Goal: Task Accomplishment & Management: Manage account settings

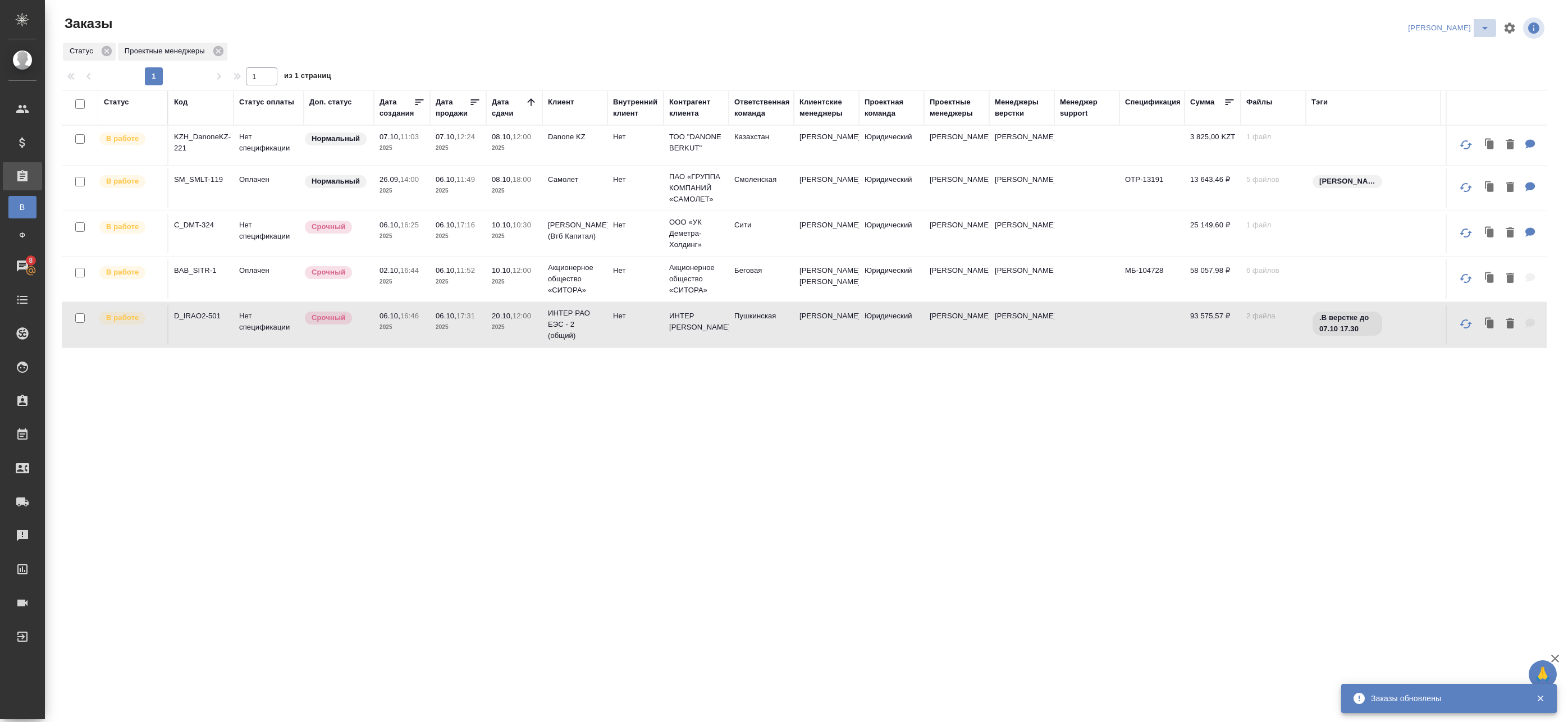
click at [601, 26] on icon "split button" at bounding box center [1485, 28] width 13 height 13
click at [444, 147] on p "2025" at bounding box center [458, 148] width 45 height 11
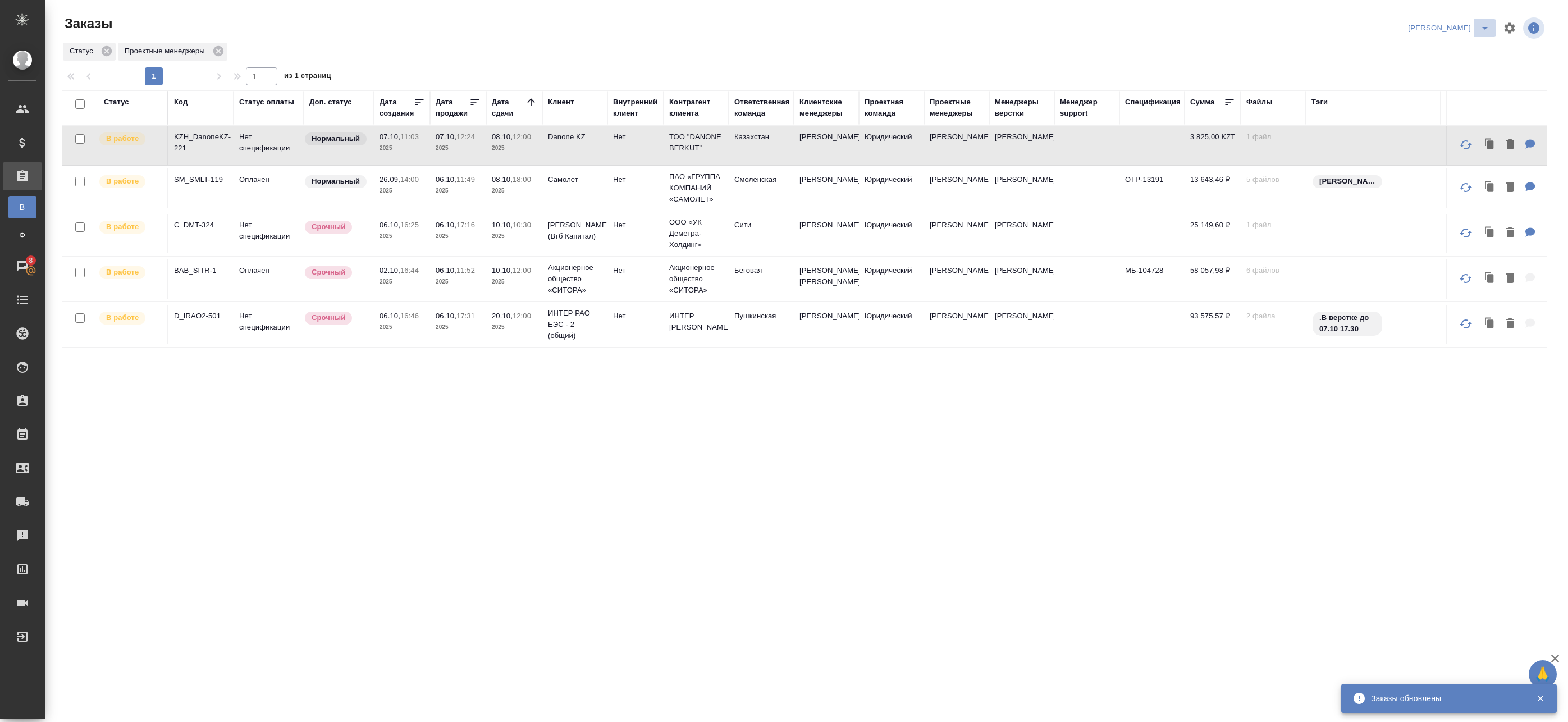
drag, startPoint x: 1478, startPoint y: 30, endPoint x: 1475, endPoint y: 36, distance: 6.7
click at [601, 30] on icon "split button" at bounding box center [1485, 28] width 13 height 13
click at [601, 52] on li "leagal" at bounding box center [1463, 51] width 48 height 18
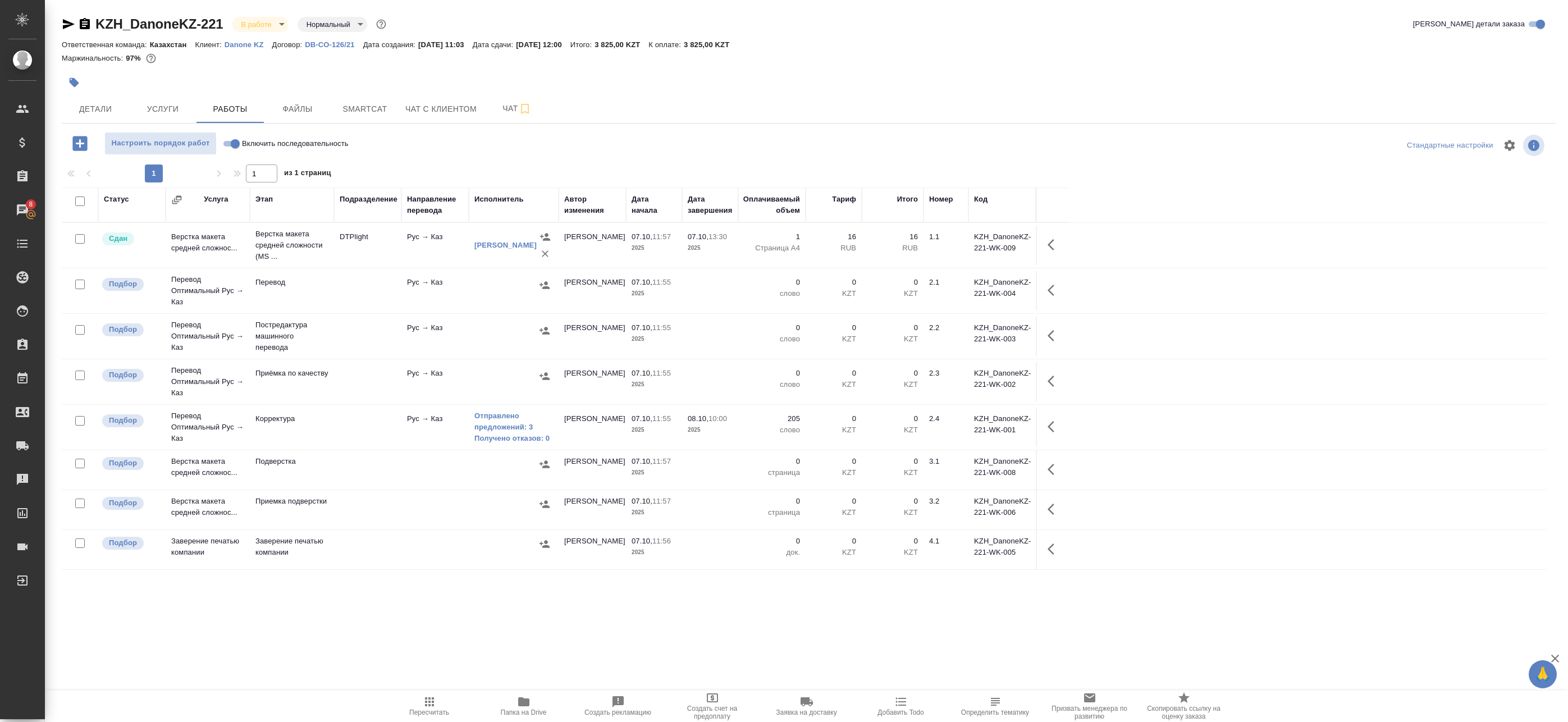
click at [1049, 424] on icon "button" at bounding box center [1054, 427] width 13 height 13
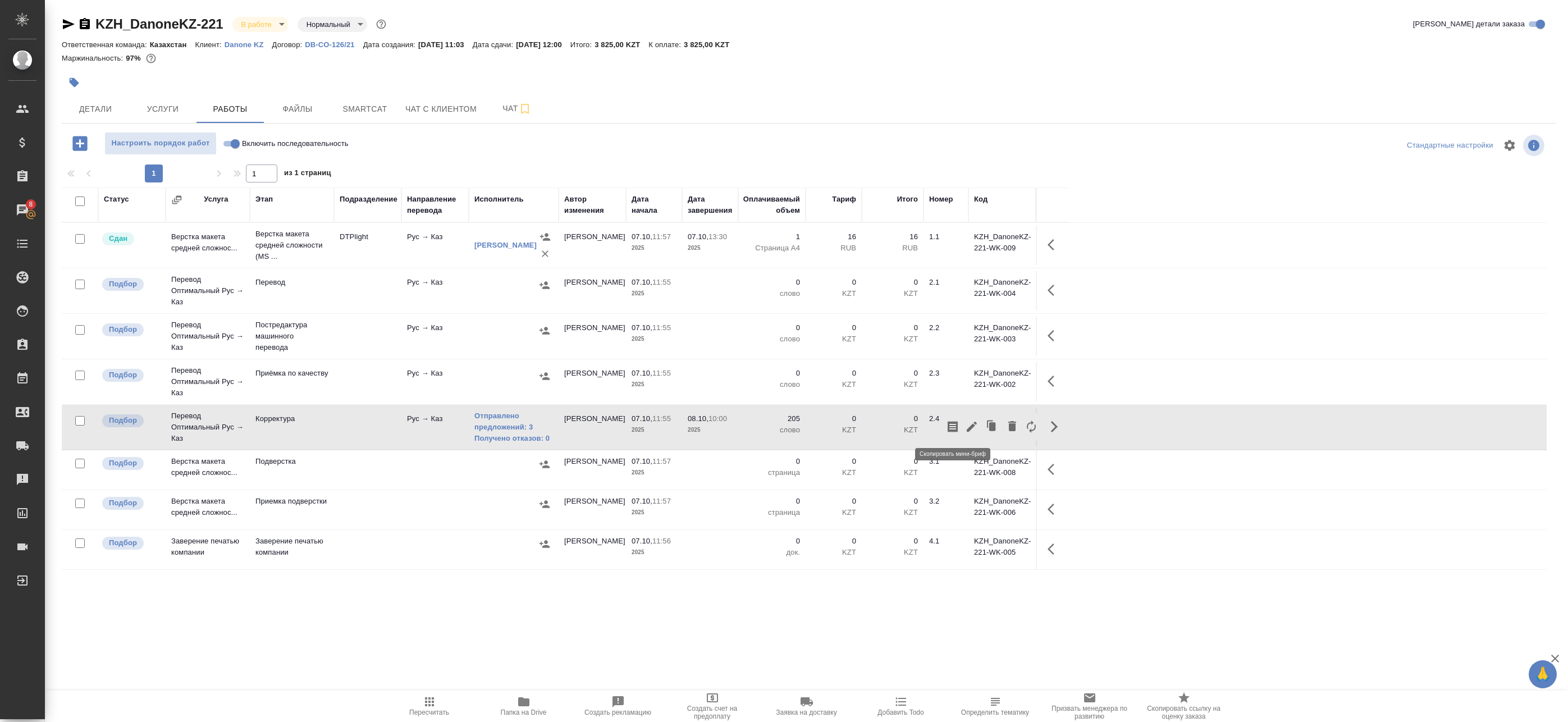
click at [957, 428] on icon "button" at bounding box center [953, 427] width 10 height 11
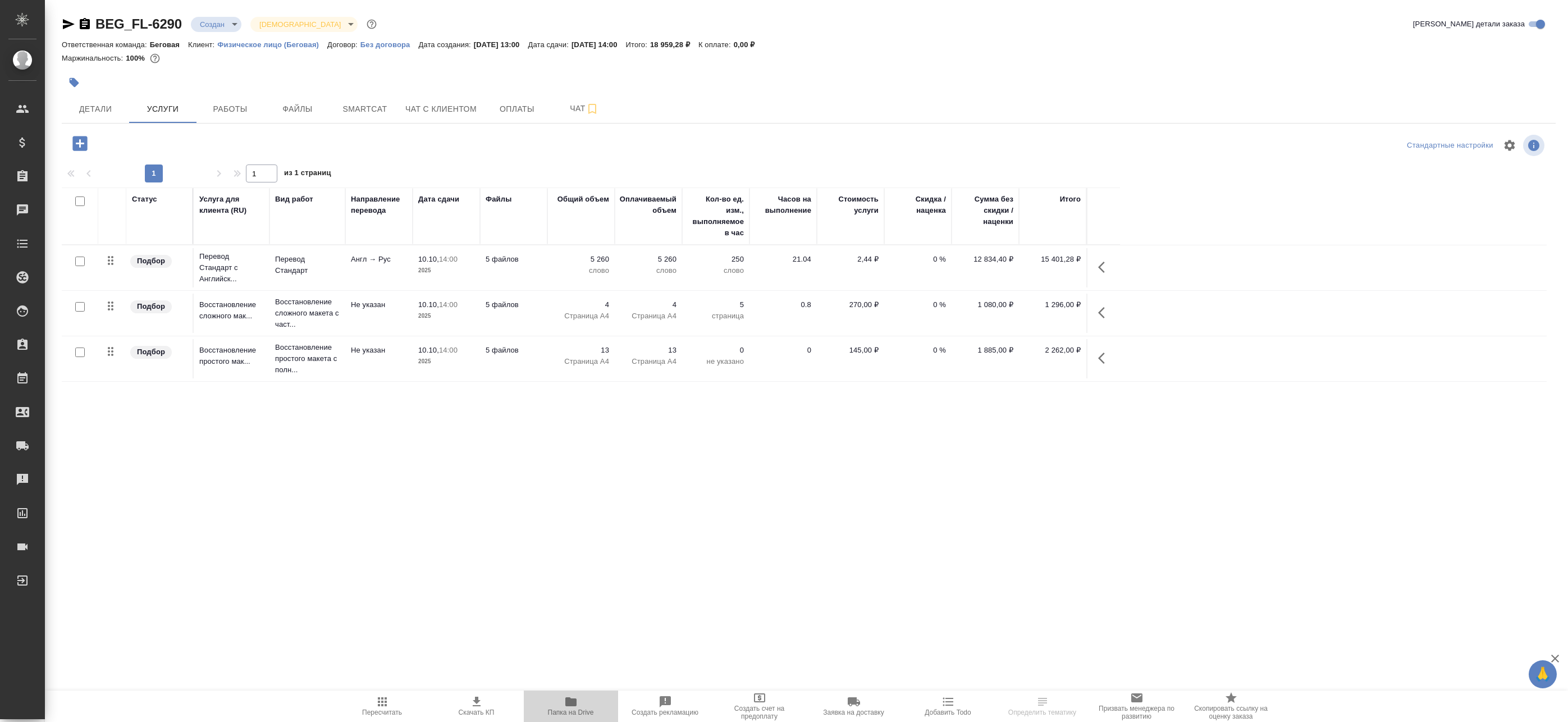
click at [538, 702] on span "Папка на Drive" at bounding box center [571, 706] width 81 height 21
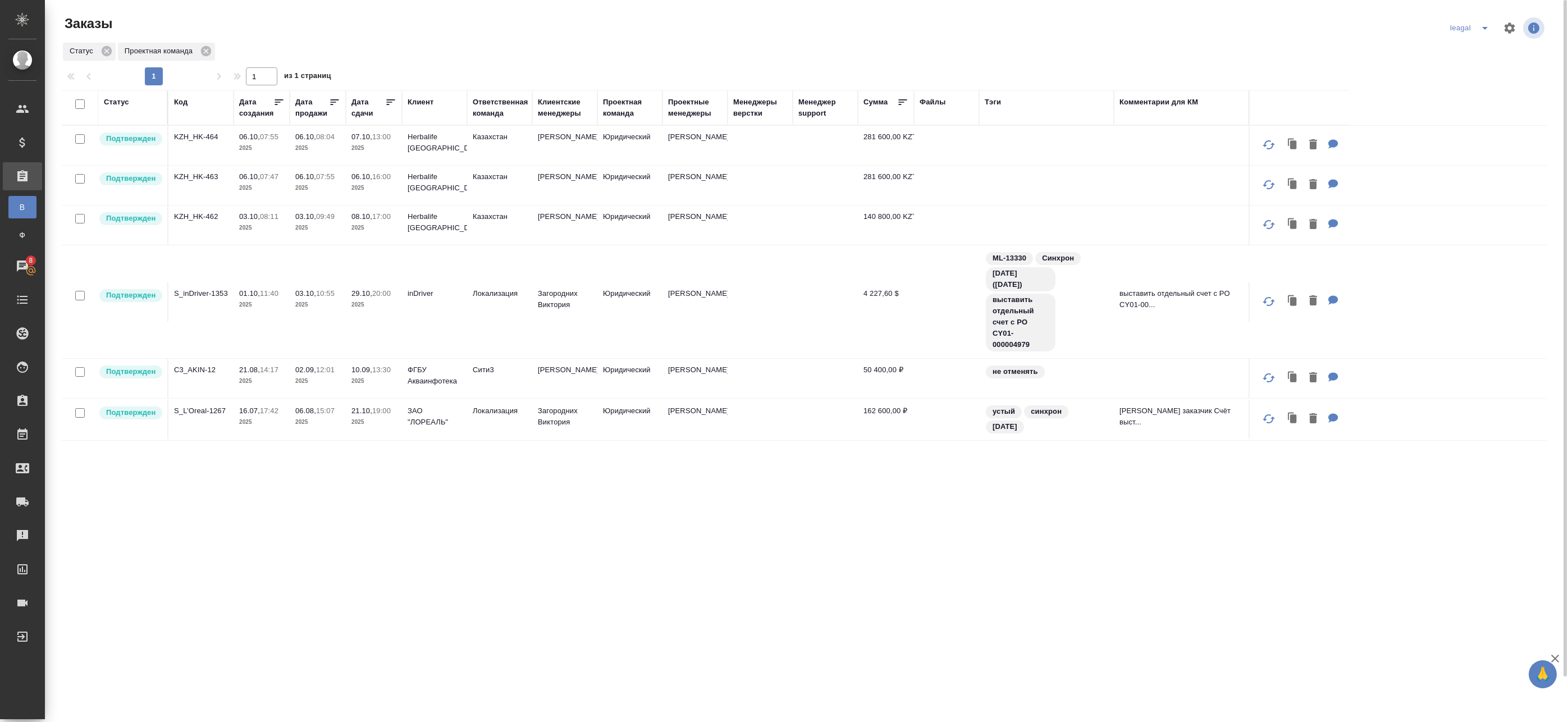
click at [925, 143] on td at bounding box center [947, 145] width 65 height 40
click at [471, 142] on td "Казахстан" at bounding box center [499, 145] width 65 height 40
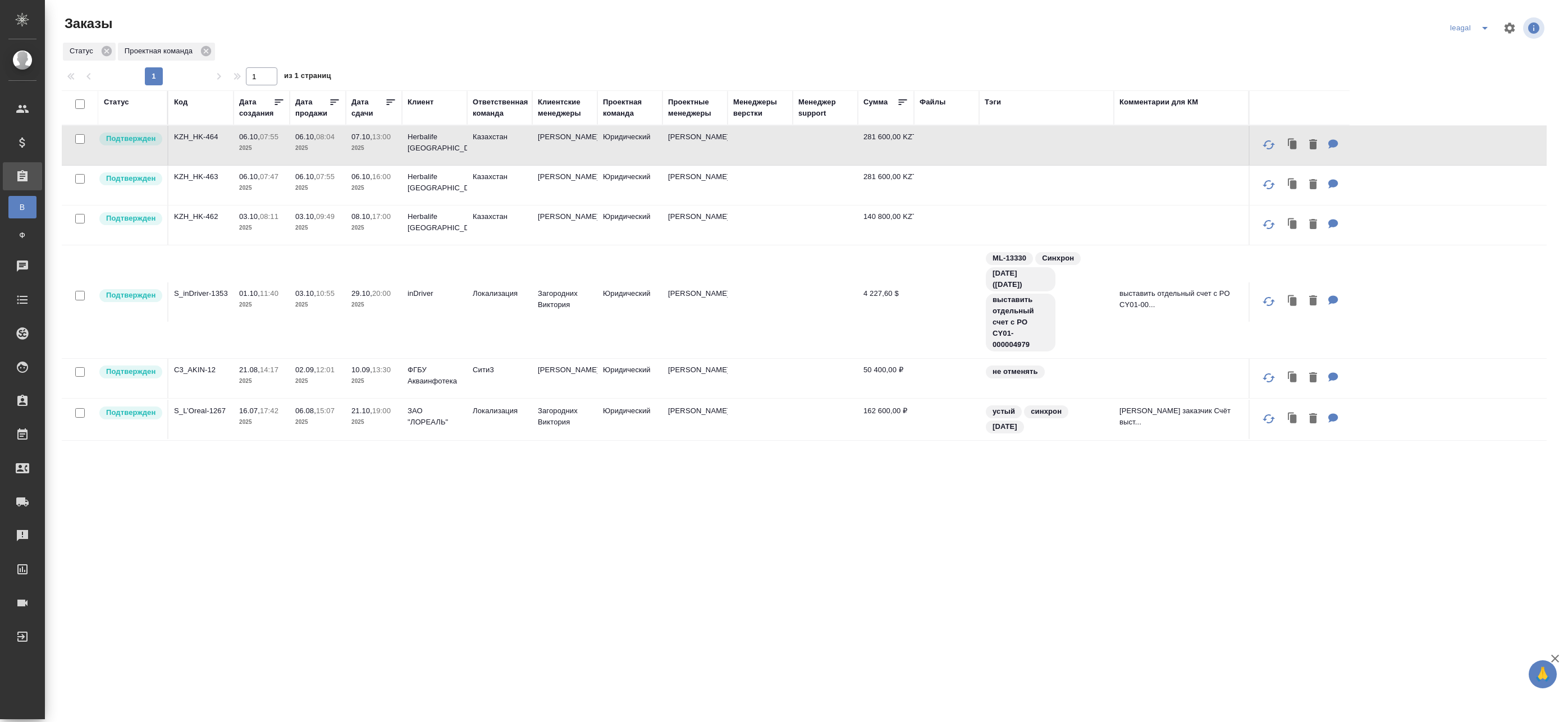
click at [532, 253] on tr "Подтвержден S_inDriver-1353 01.10, 11:40 2025 03.10, 10:55 2025 29.10, 20:00 20…" at bounding box center [803, 302] width 1485 height 113
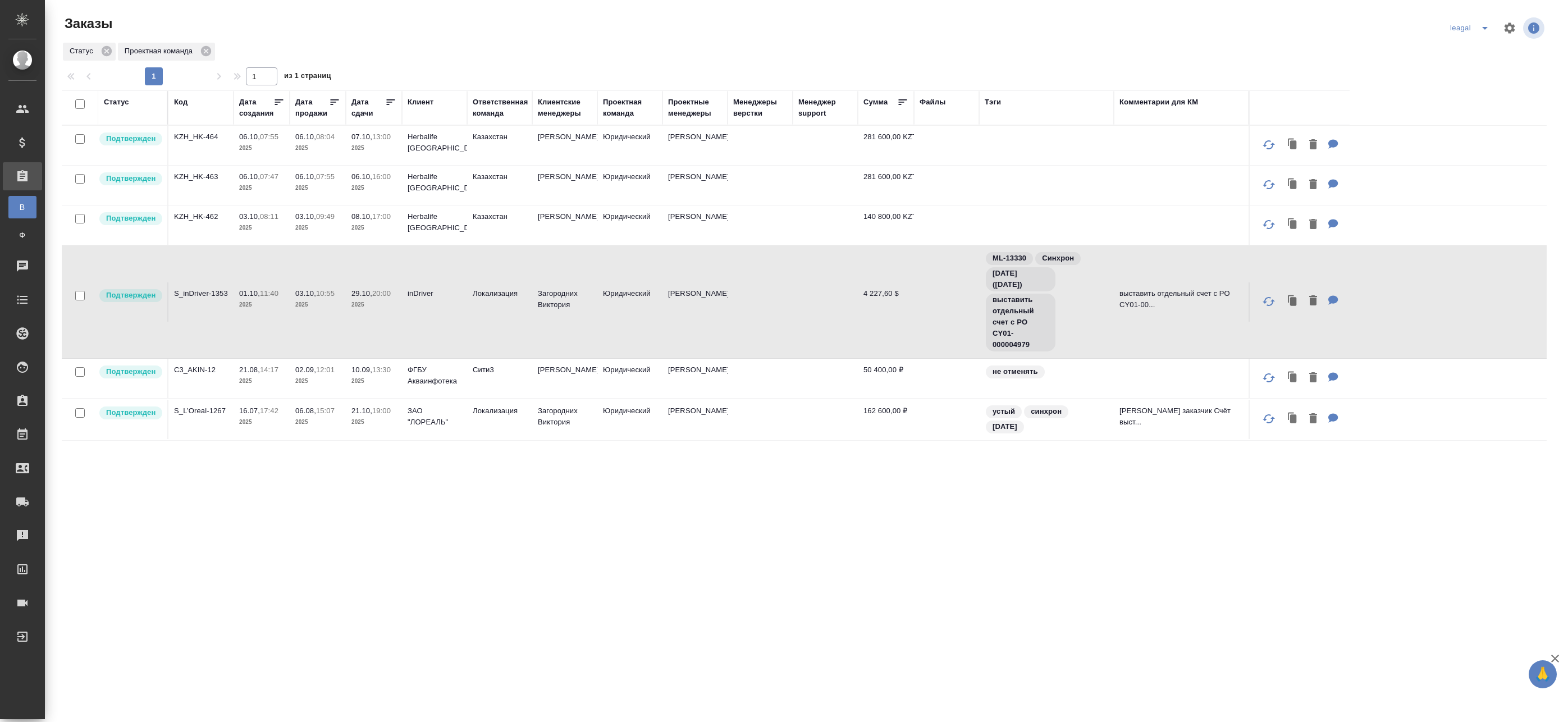
click at [544, 331] on tr "Подтвержден S_inDriver-1353 01.10, 11:40 2025 03.10, 10:55 2025 29.10, 20:00 20…" at bounding box center [803, 302] width 1485 height 113
click at [1478, 26] on icon "split button" at bounding box center [1485, 28] width 13 height 13
click at [1457, 51] on li "Артак" at bounding box center [1479, 51] width 80 height 18
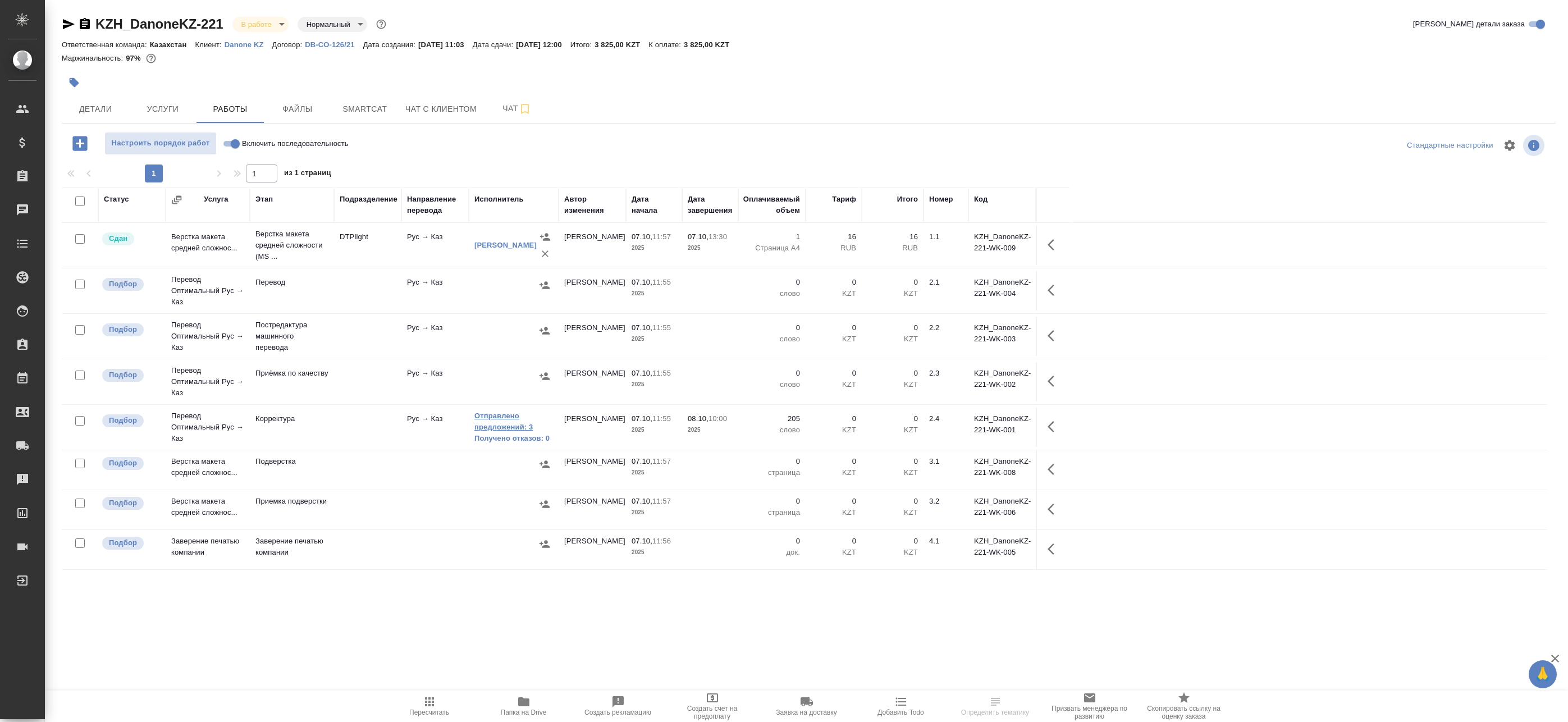
click at [516, 421] on link "Отправлено предложений: 3" at bounding box center [513, 421] width 79 height 23
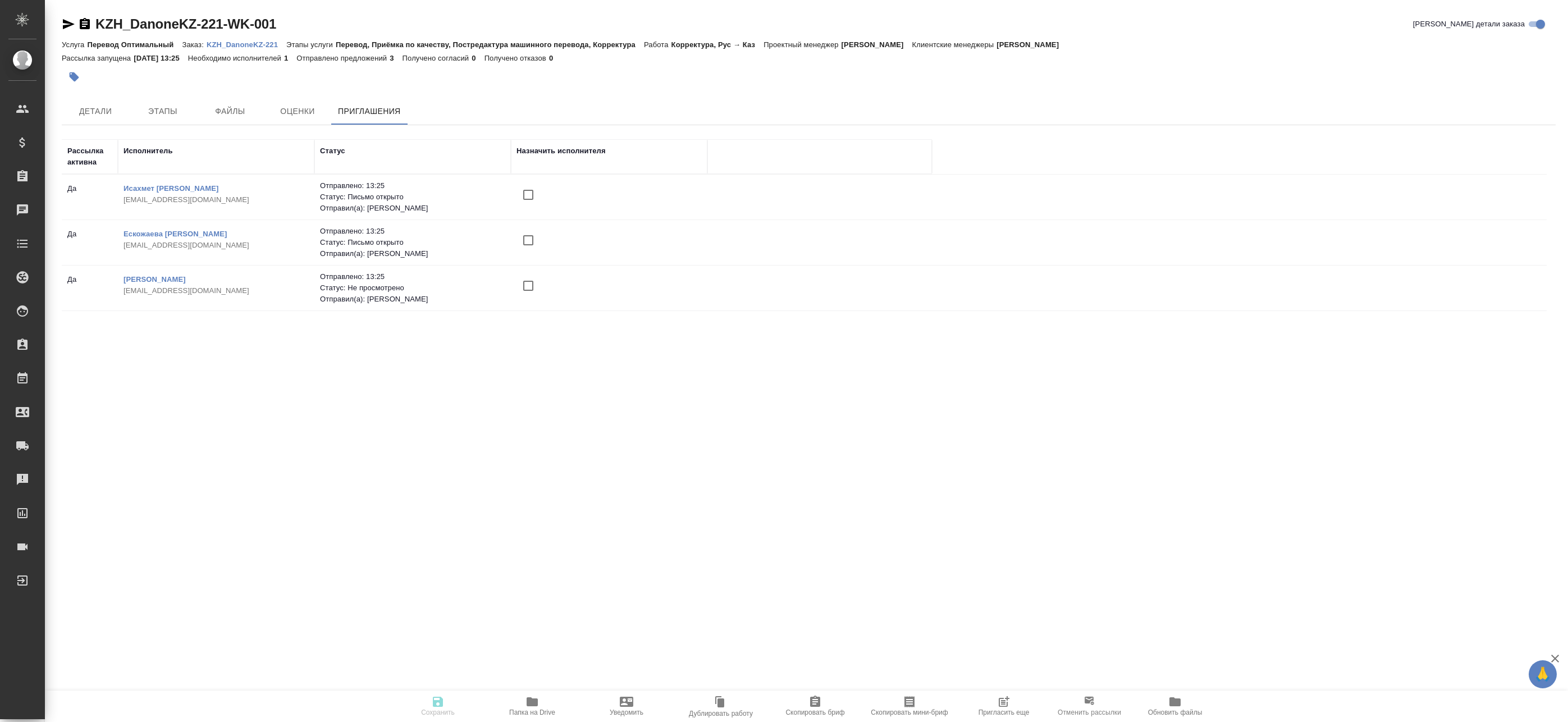
click at [1013, 706] on span "Пригласить еще" at bounding box center [1004, 706] width 81 height 21
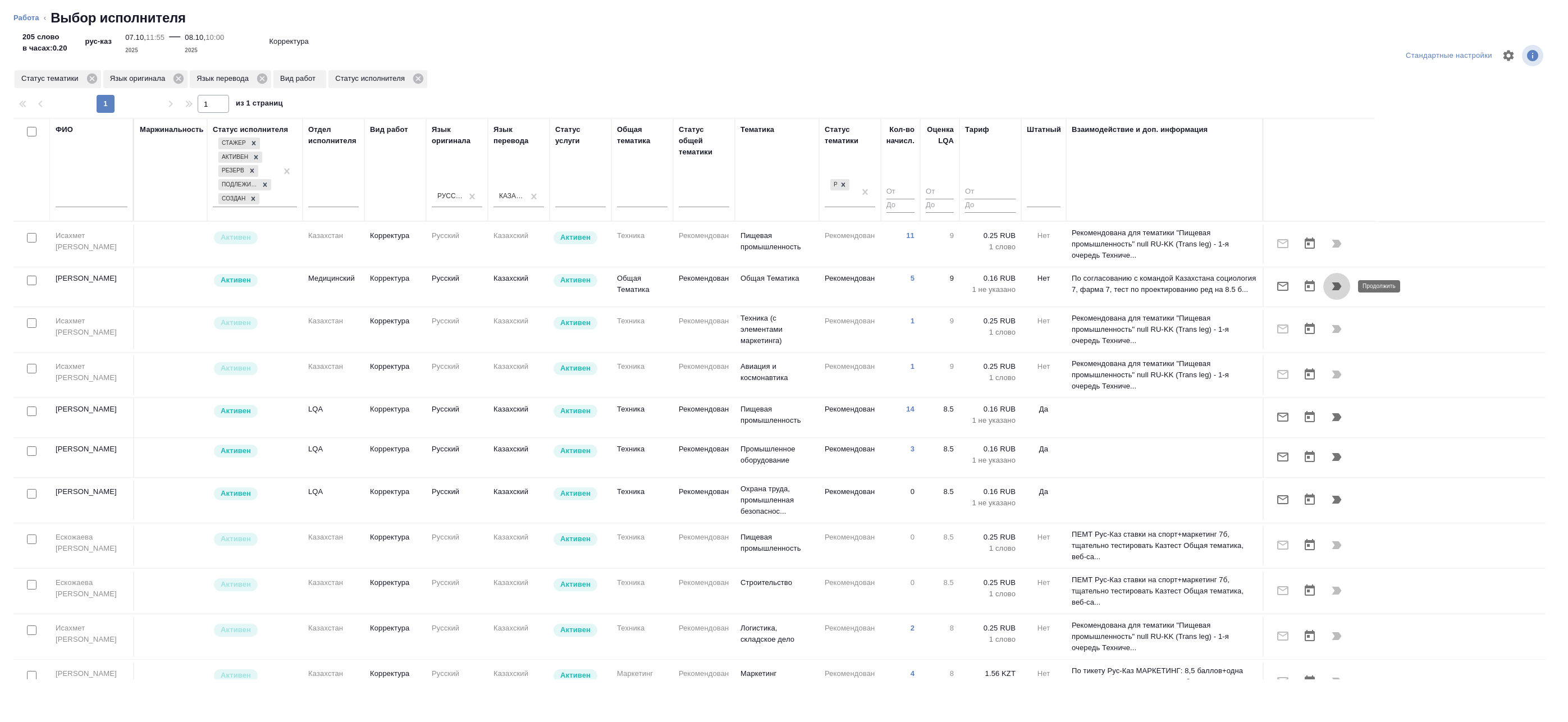
click at [1343, 288] on icon "button" at bounding box center [1337, 286] width 13 height 13
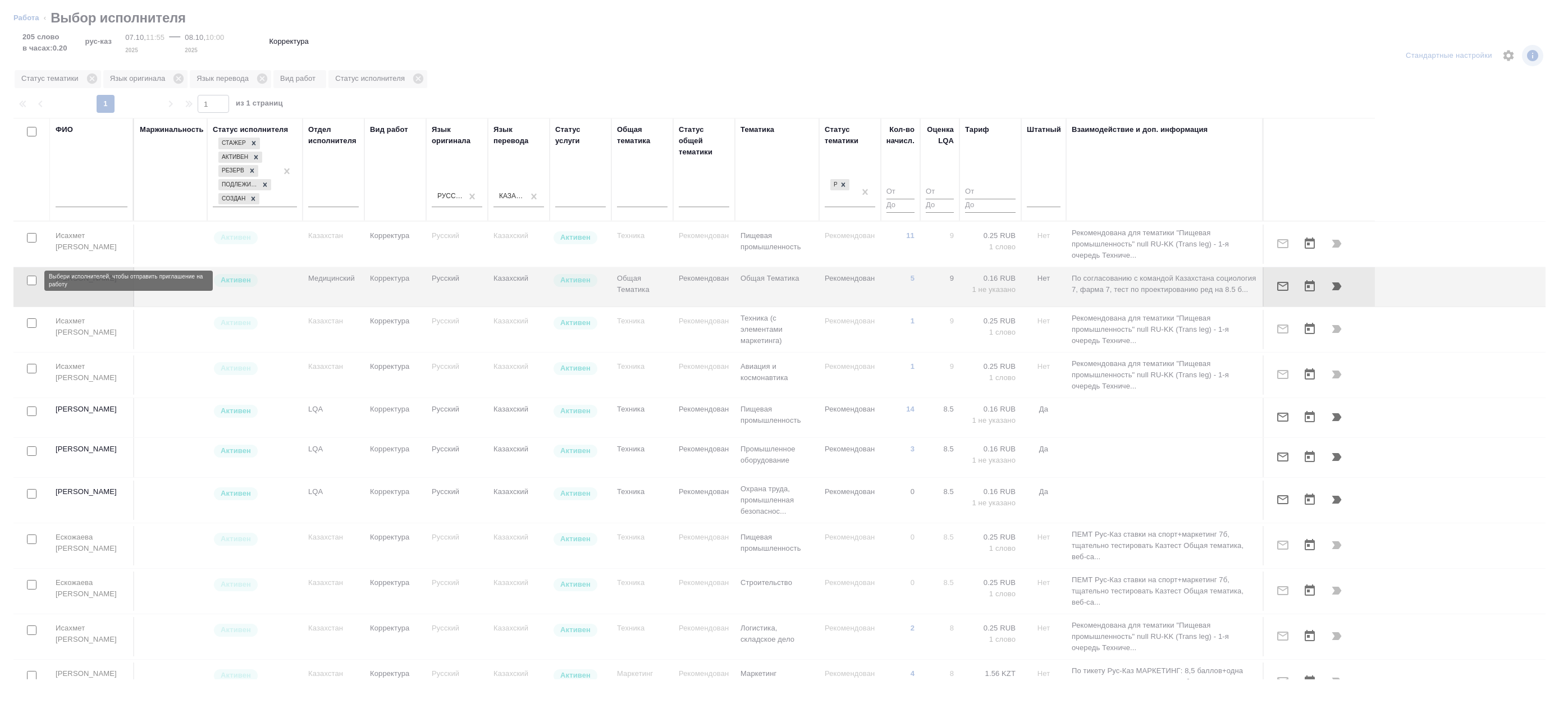
click at [28, 282] on input "checkbox" at bounding box center [32, 281] width 10 height 10
checkbox input "true"
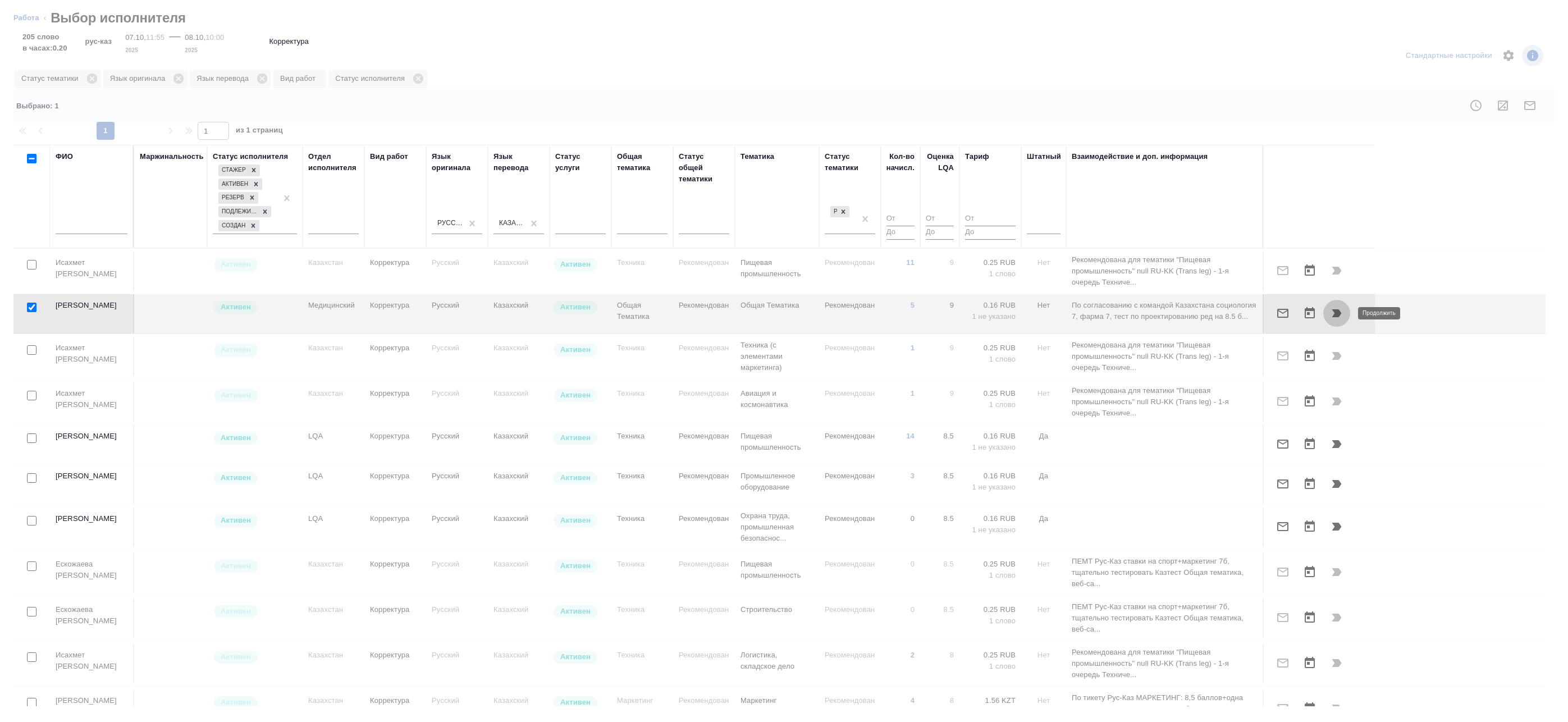
click at [1338, 312] on icon "button" at bounding box center [1337, 313] width 10 height 8
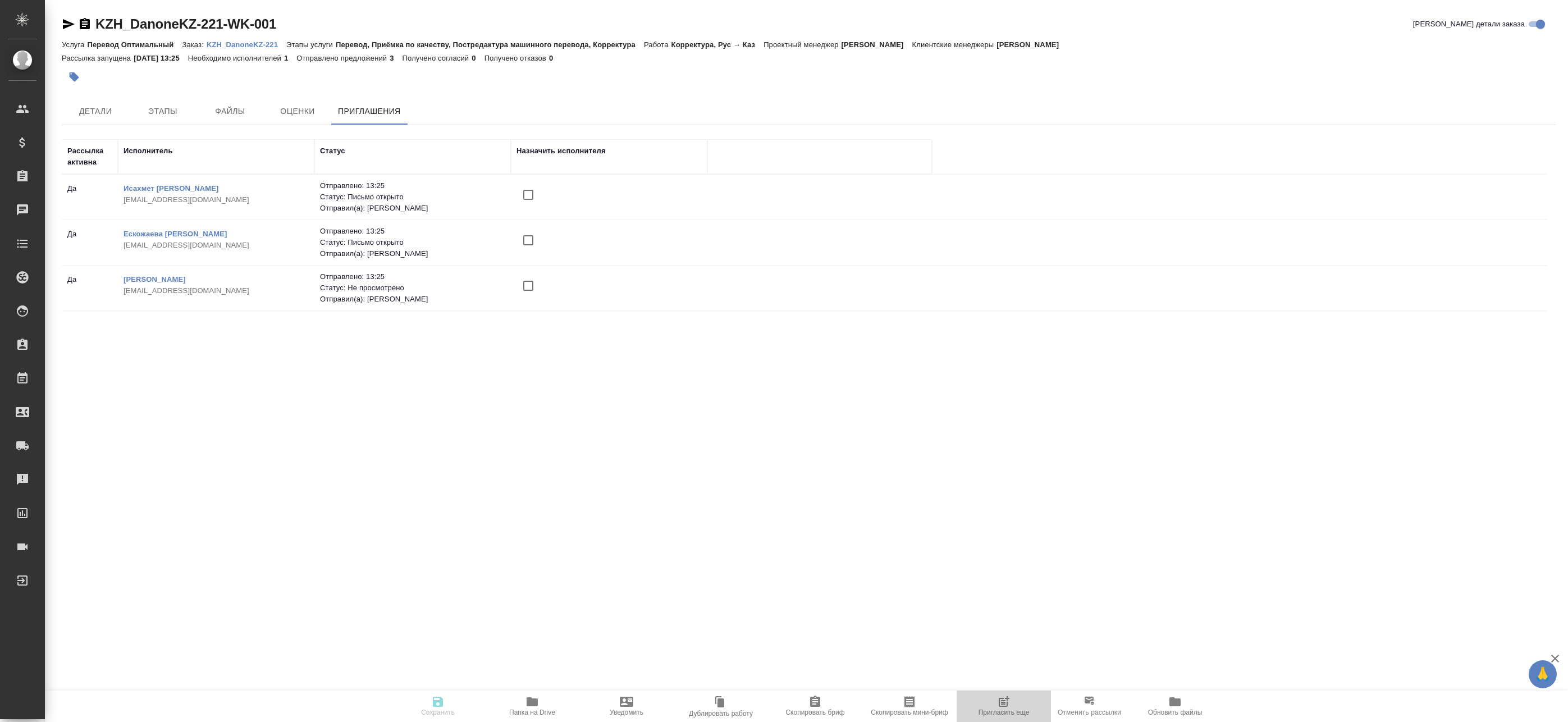
click at [1024, 697] on span "Пригласить еще" at bounding box center [1004, 706] width 81 height 21
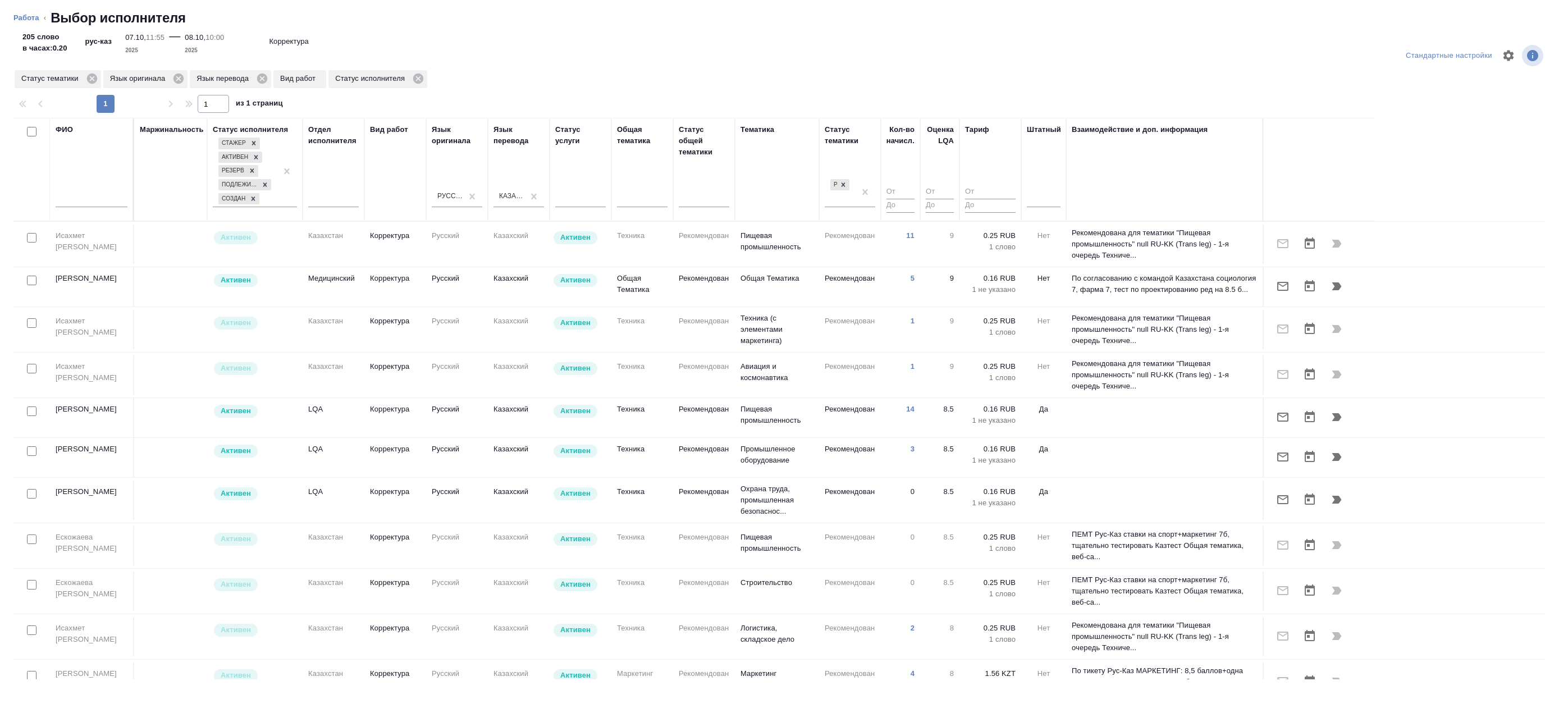
click at [41, 283] on div at bounding box center [32, 281] width 26 height 16
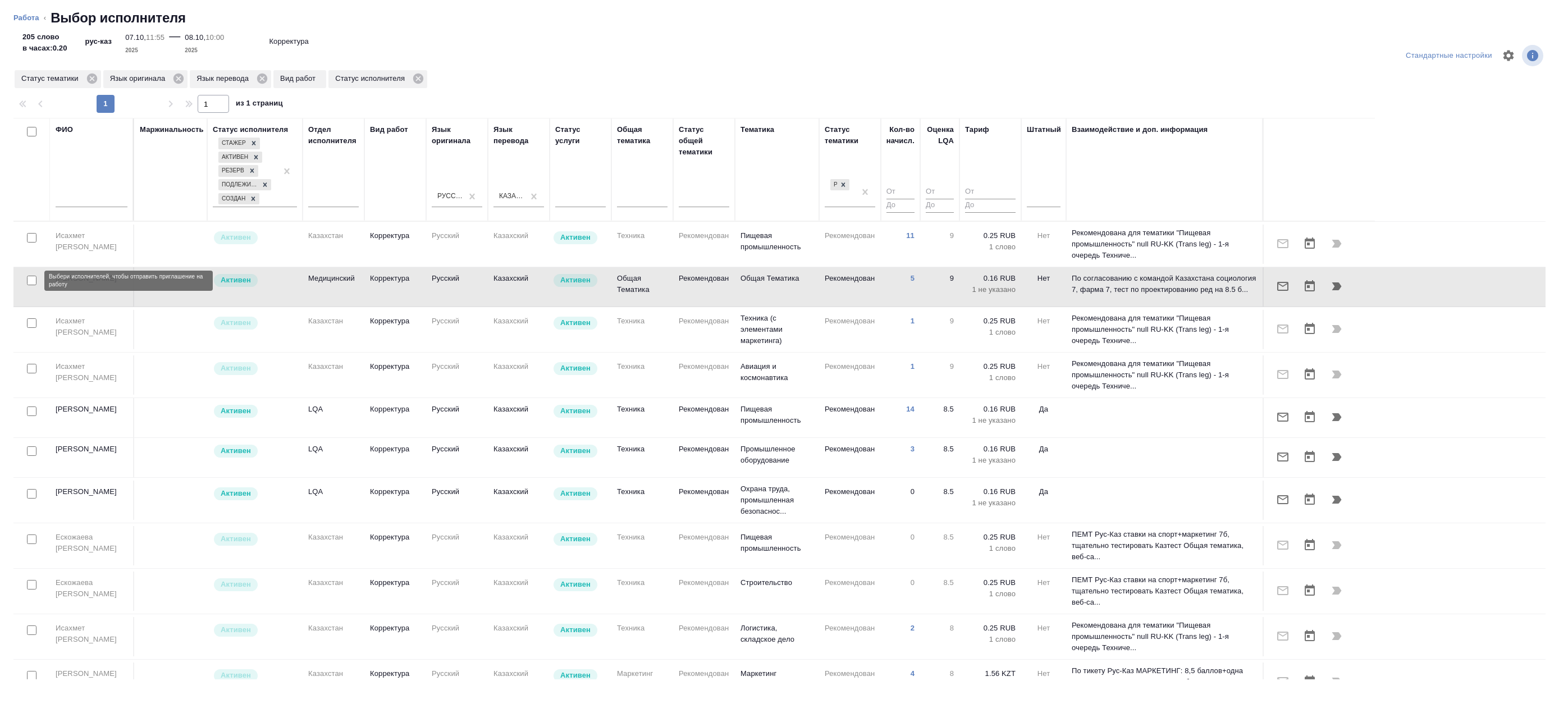
click at [33, 283] on input "checkbox" at bounding box center [32, 281] width 10 height 10
checkbox input "true"
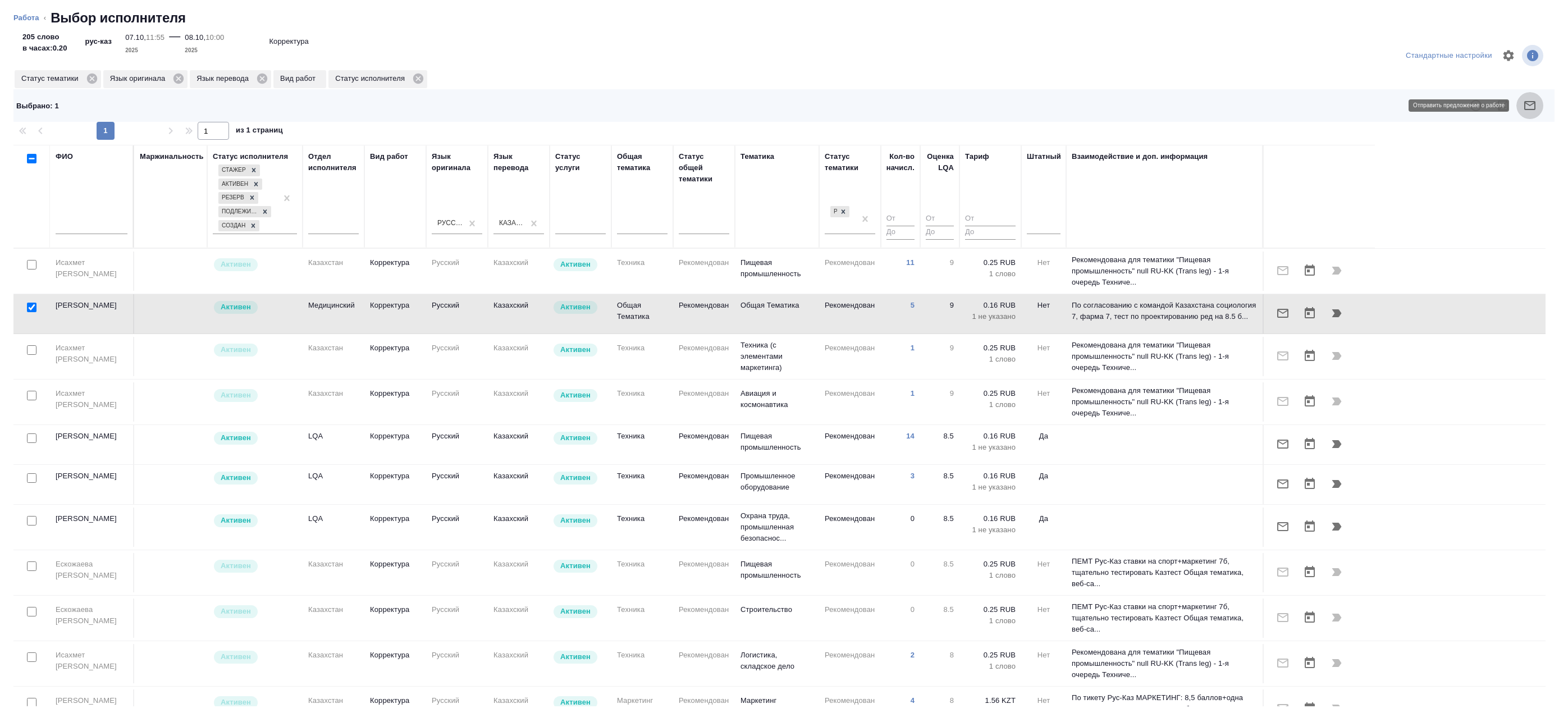
click at [1526, 102] on icon "button" at bounding box center [1530, 105] width 11 height 9
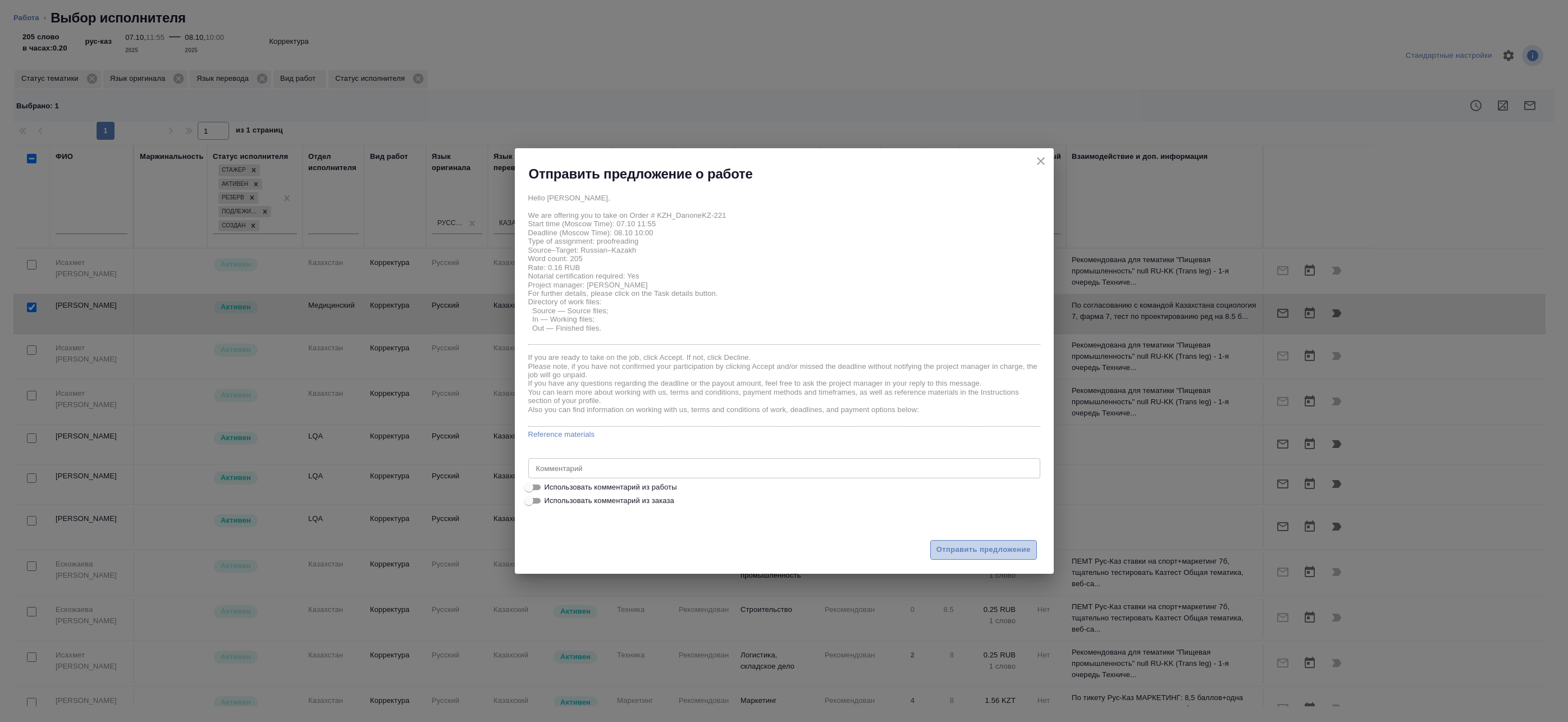
click at [965, 544] on span "Отправить предложение" at bounding box center [983, 550] width 94 height 13
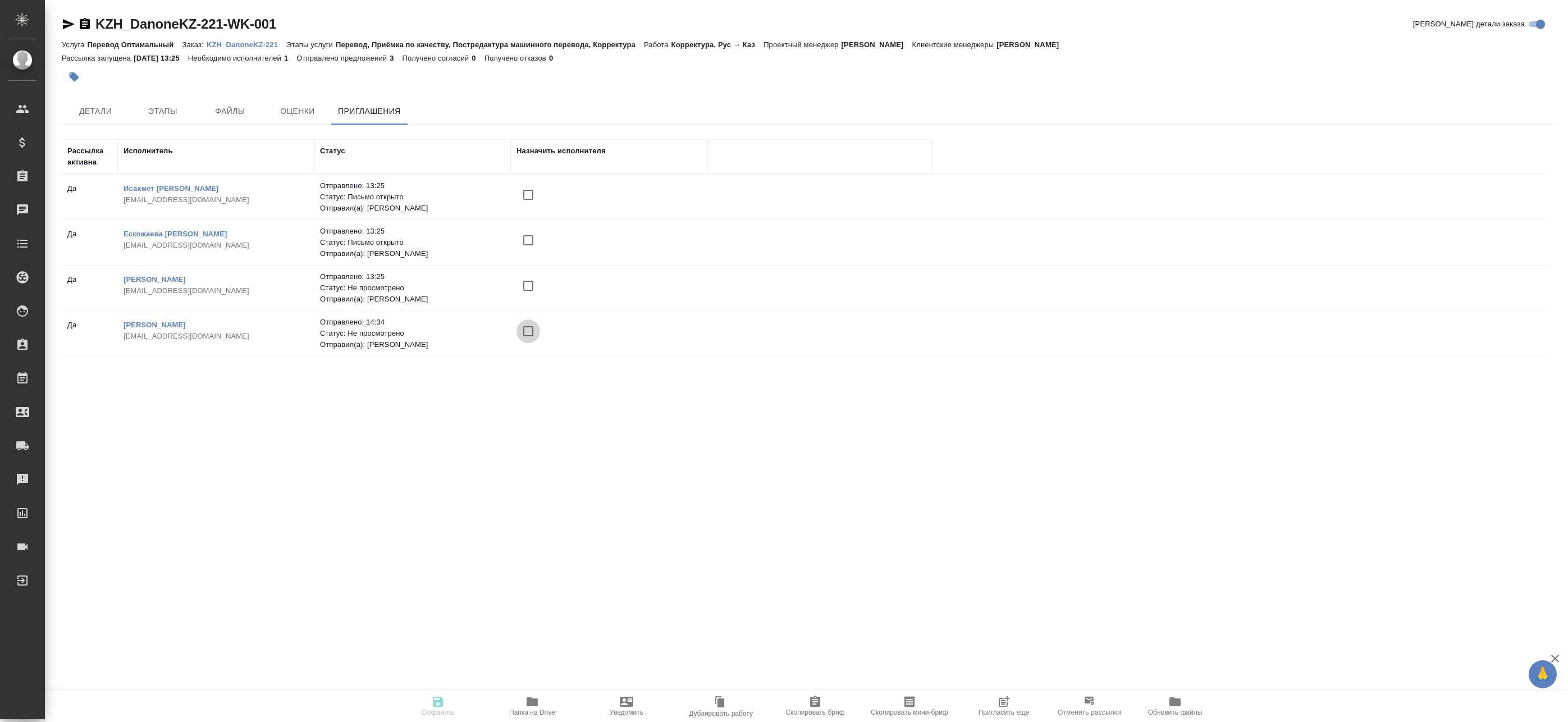
click at [525, 334] on input "checkbox" at bounding box center [528, 331] width 24 height 24
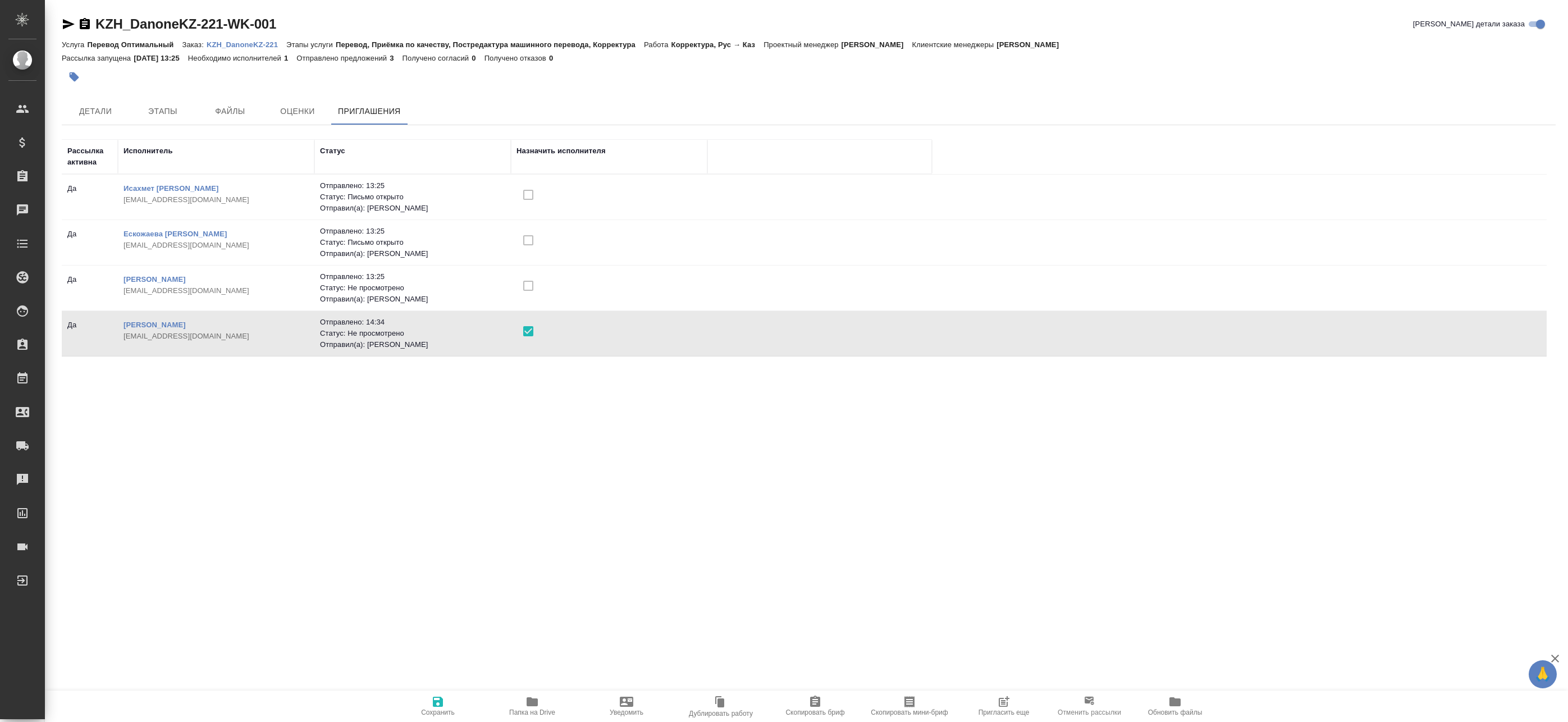
click at [432, 710] on span "Сохранить" at bounding box center [438, 712] width 33 height 8
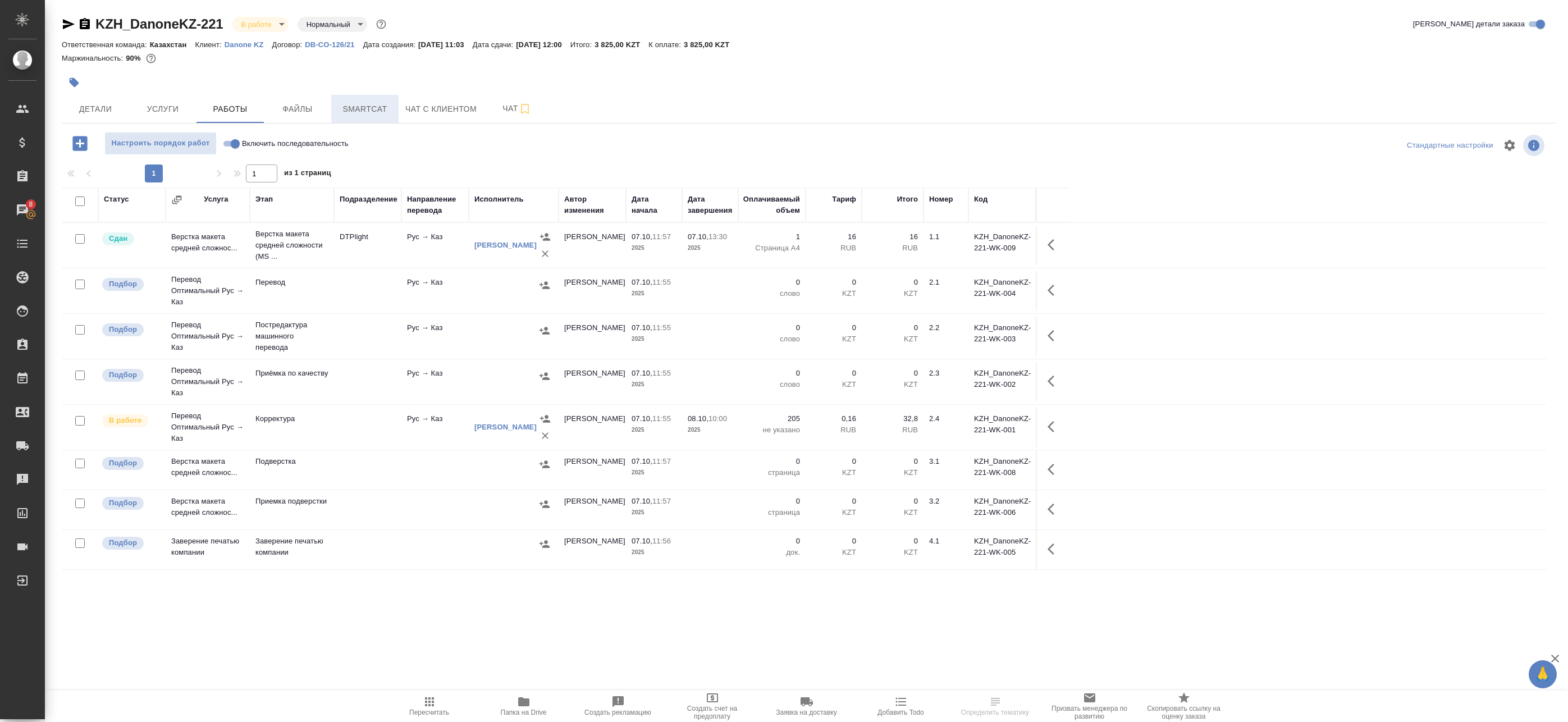
click at [363, 110] on span "Smartcat" at bounding box center [365, 109] width 54 height 14
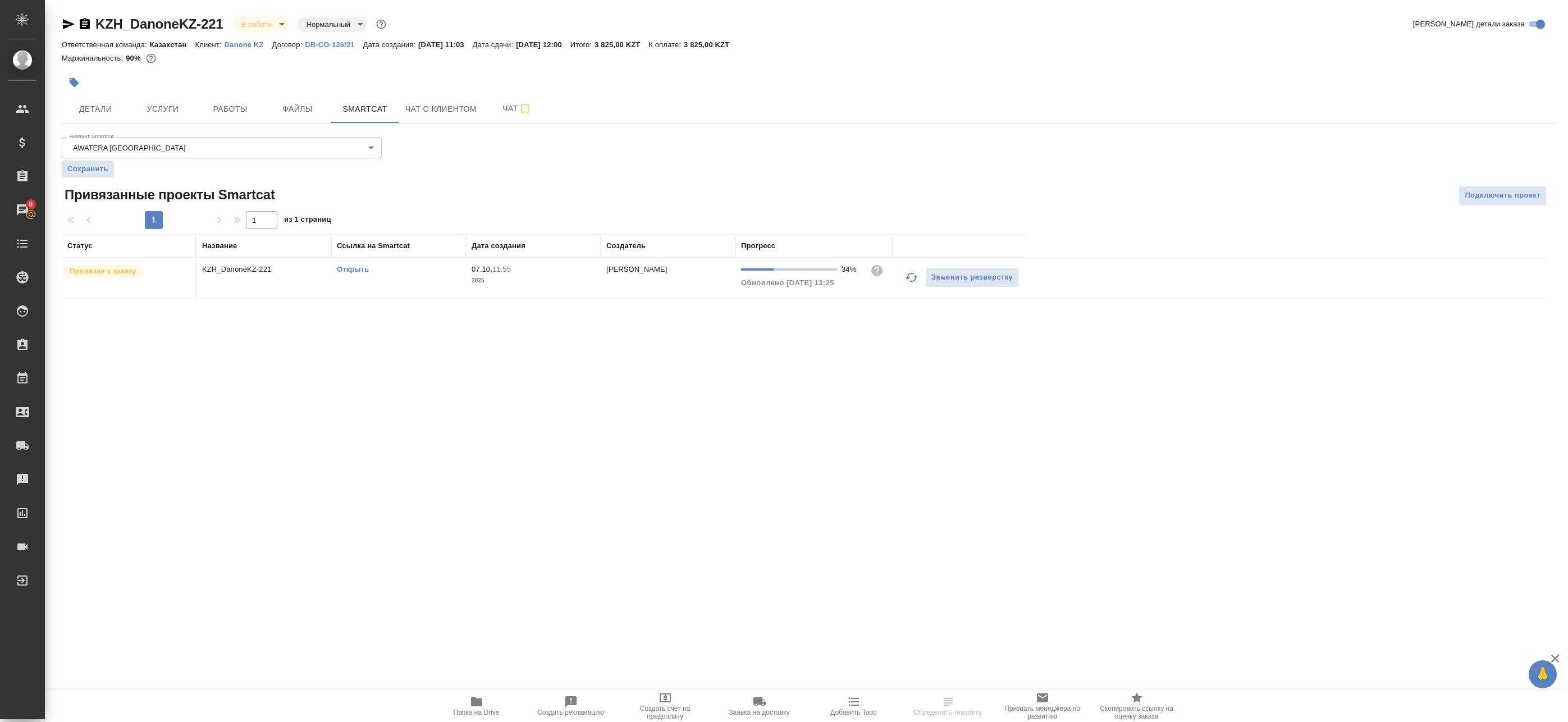
click at [365, 272] on link "Открыть" at bounding box center [352, 269] width 32 height 9
click at [214, 107] on span "Работы" at bounding box center [230, 109] width 54 height 14
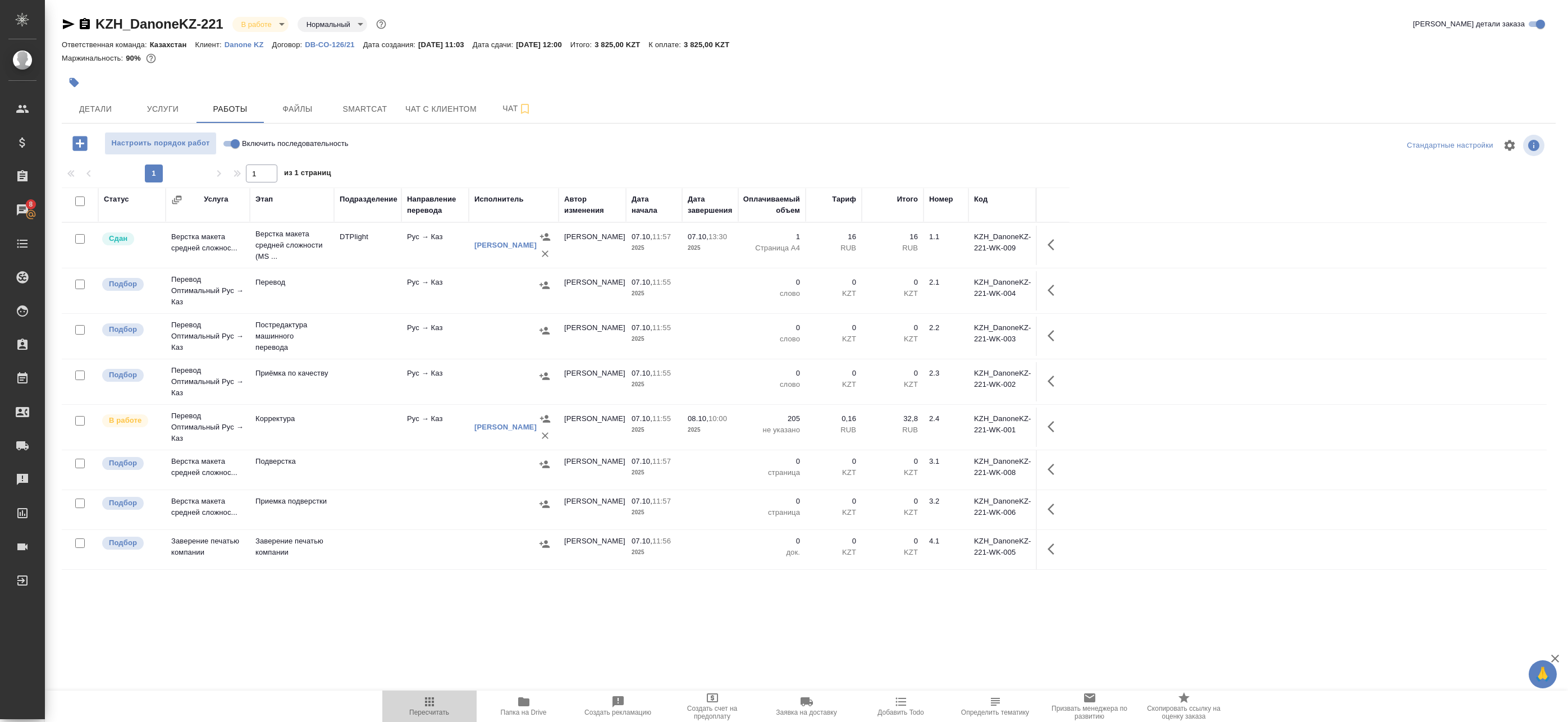
click at [437, 703] on span "Пересчитать" at bounding box center [429, 706] width 81 height 21
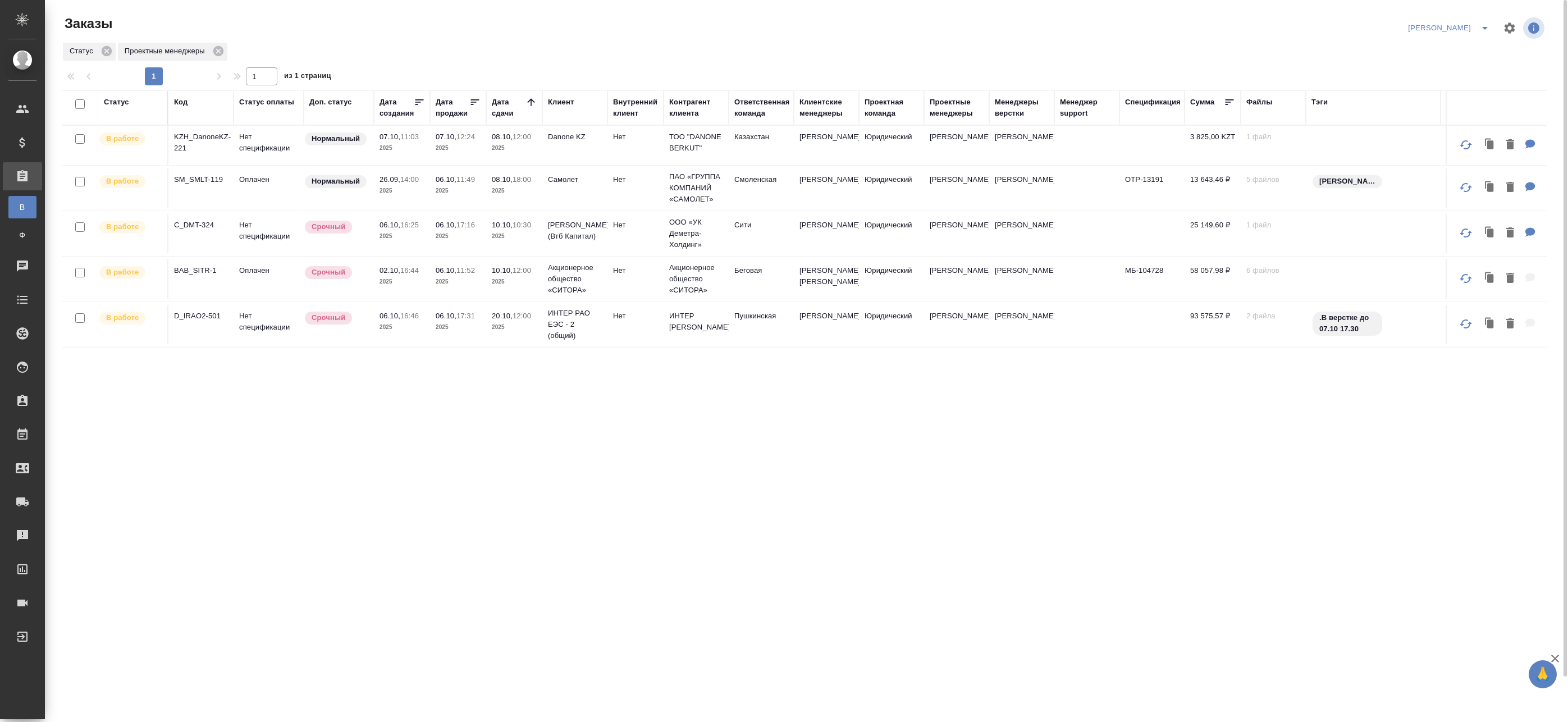
click at [347, 270] on td "Срочный" at bounding box center [338, 279] width 70 height 40
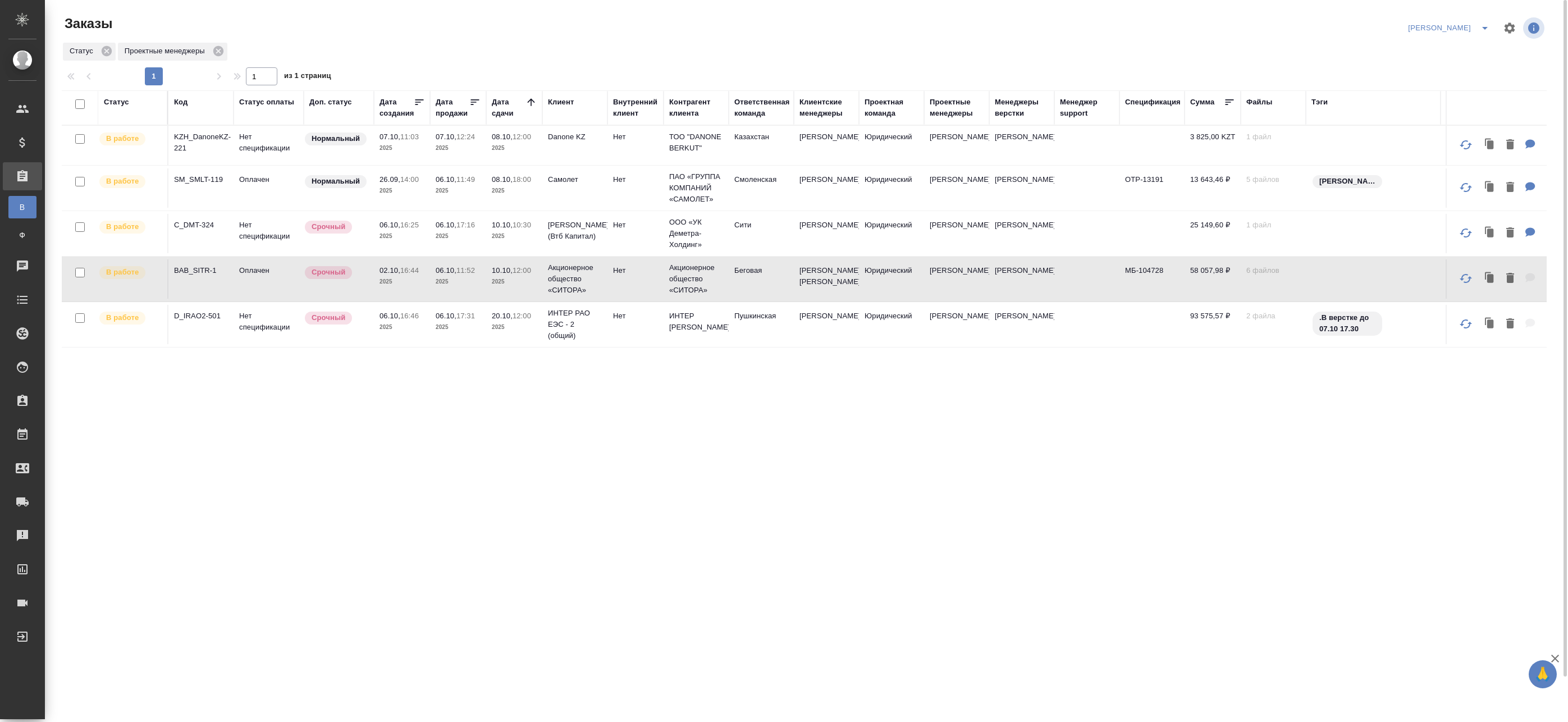
click at [387, 189] on p "2025" at bounding box center [402, 191] width 45 height 11
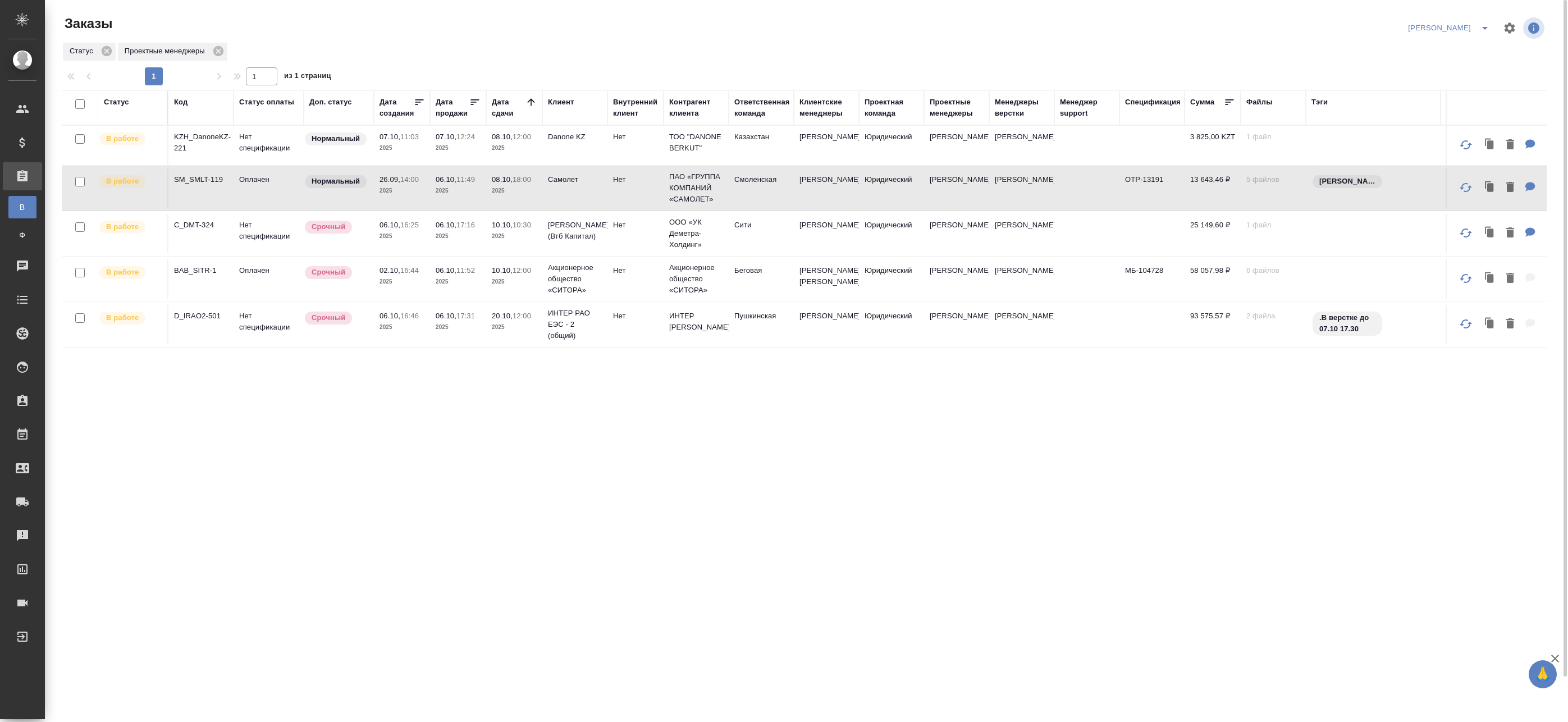
click at [383, 236] on p "2025" at bounding box center [402, 236] width 45 height 11
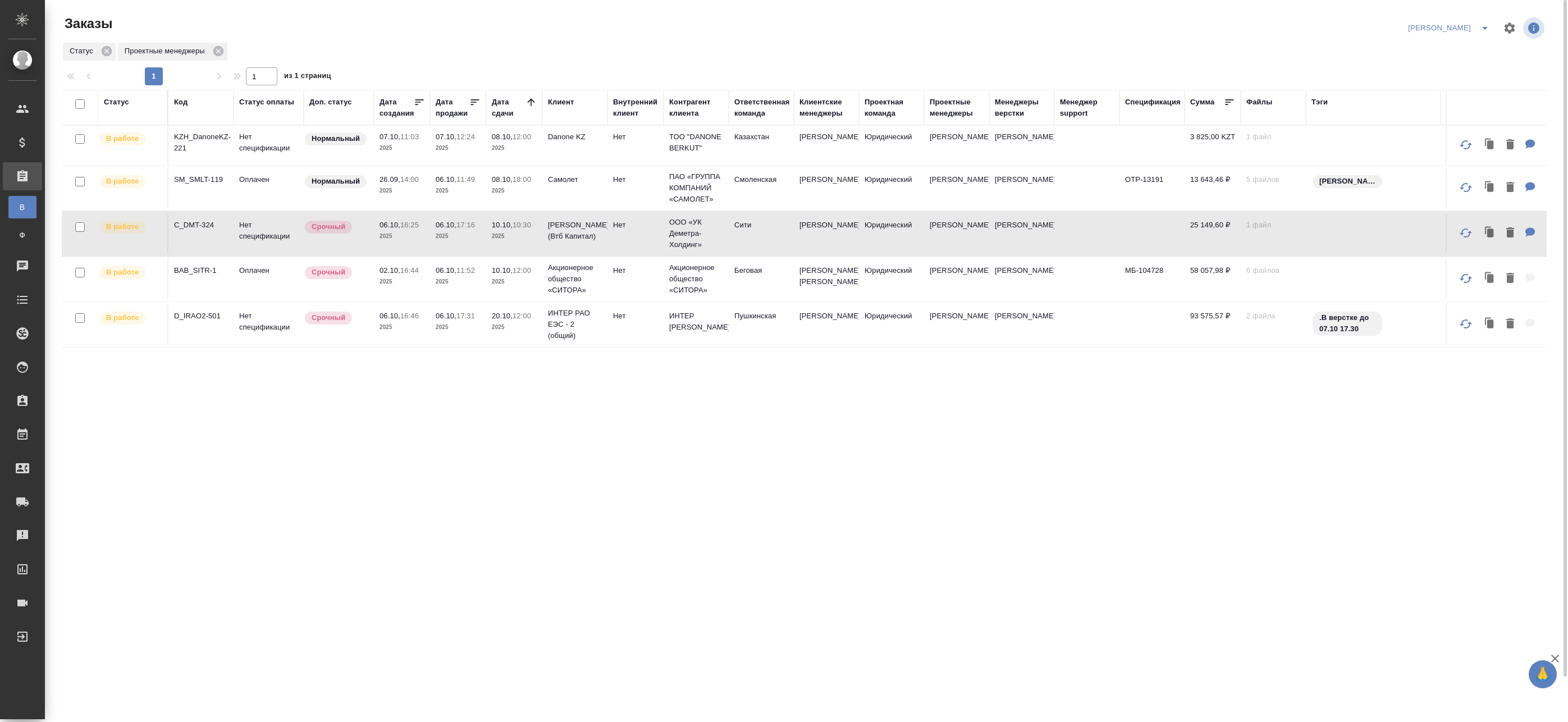
click at [397, 158] on td "07.10, 11:03 2025" at bounding box center [402, 145] width 56 height 40
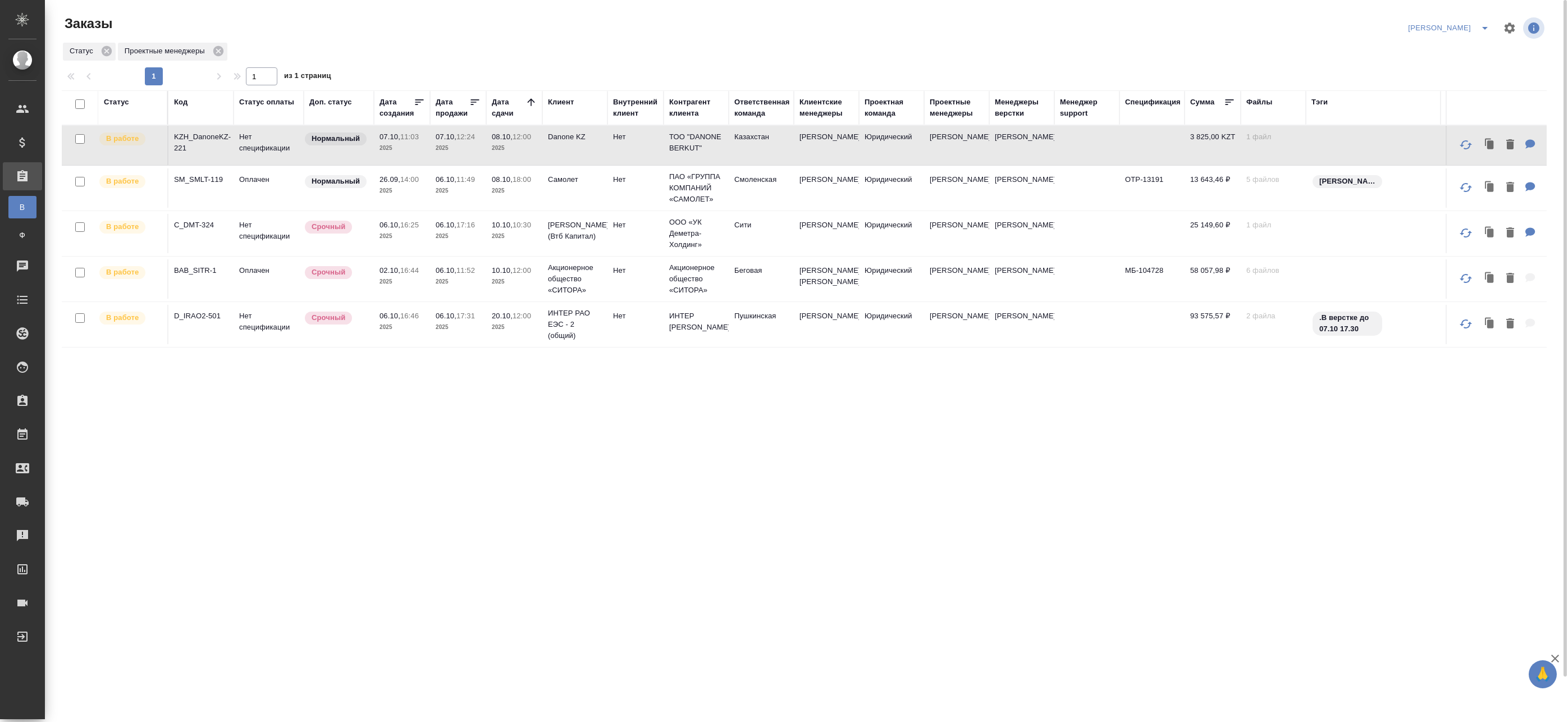
click at [397, 158] on td "07.10, 11:03 2025" at bounding box center [402, 145] width 56 height 40
click at [1459, 30] on div "Артак" at bounding box center [1451, 28] width 91 height 18
click at [1478, 29] on icon "split button" at bounding box center [1485, 28] width 13 height 13
click at [1461, 57] on li "leagal" at bounding box center [1463, 51] width 48 height 18
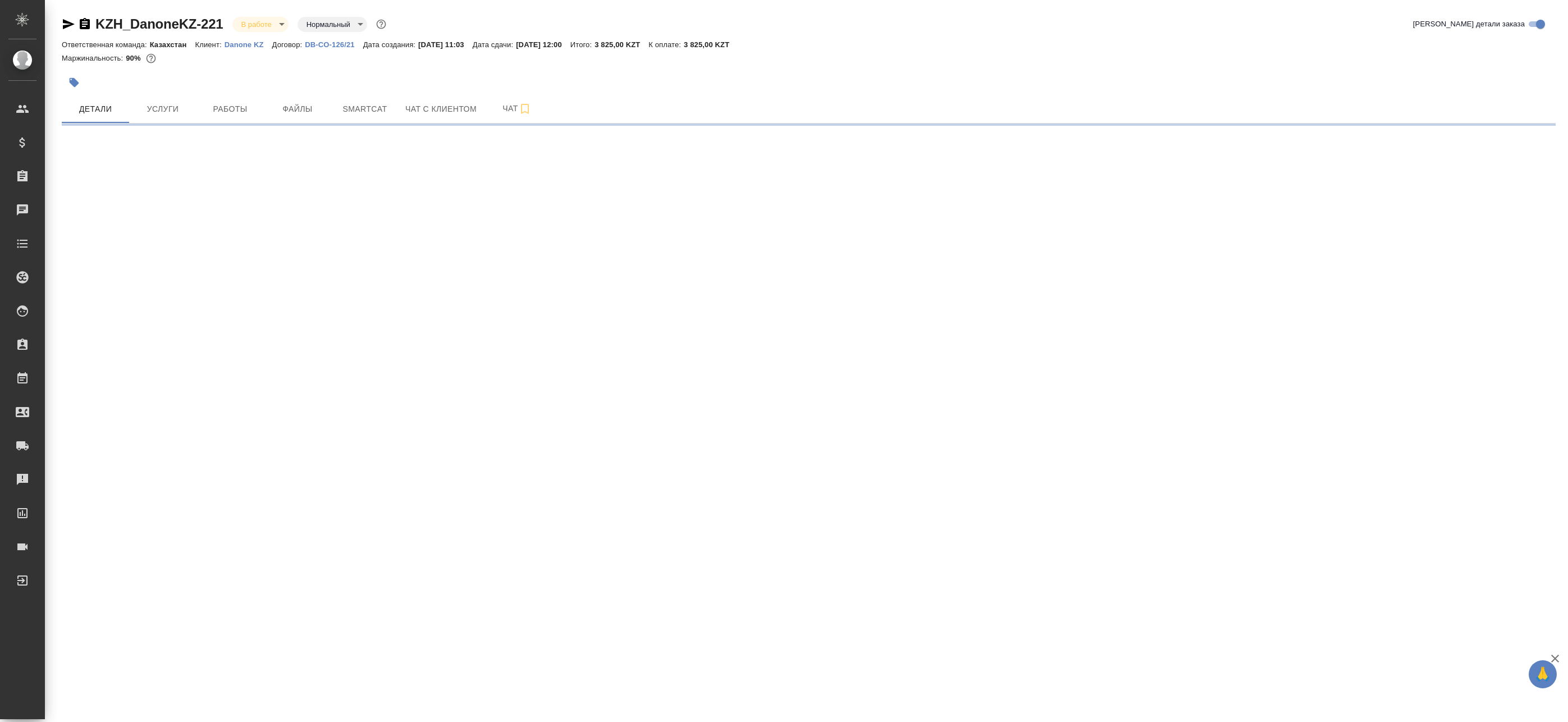
select select "RU"
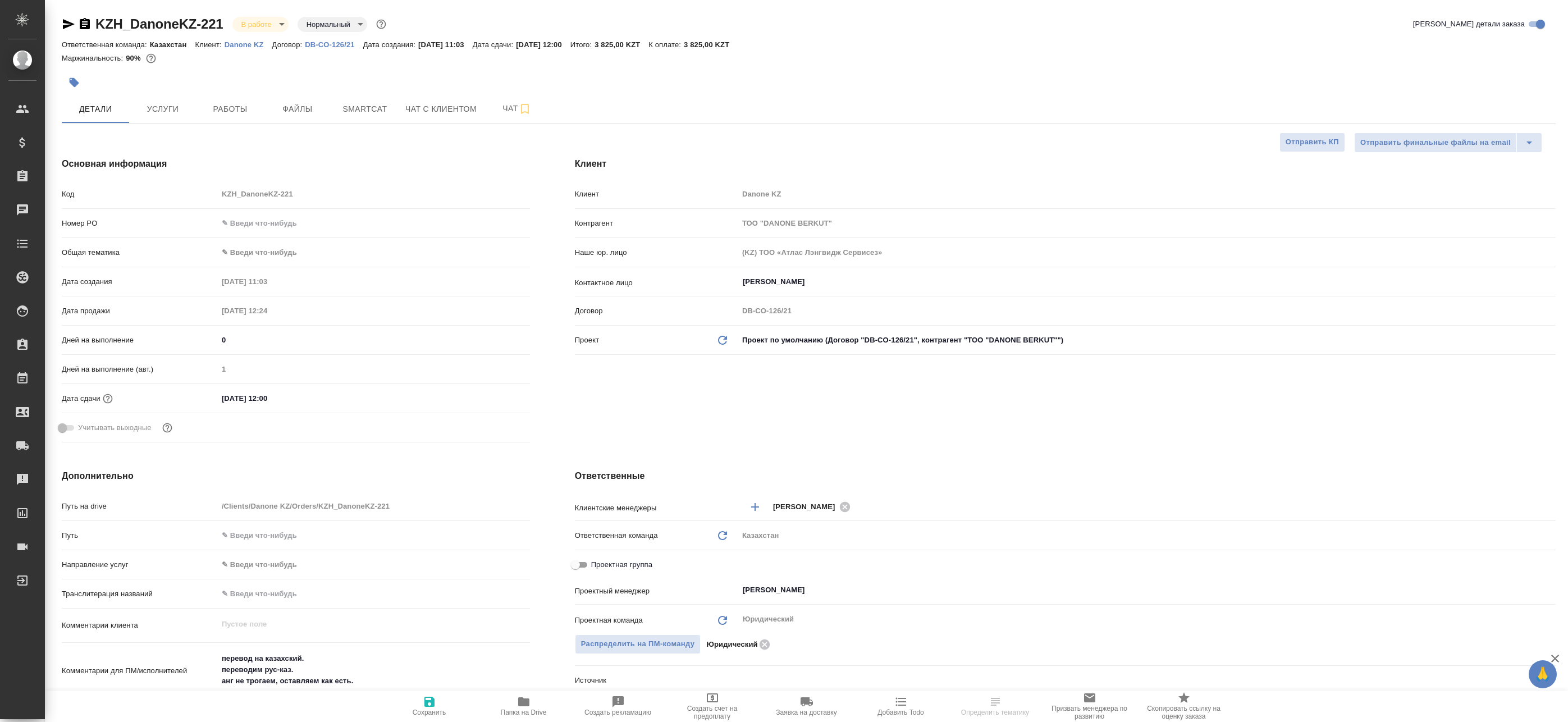
type textarea "x"
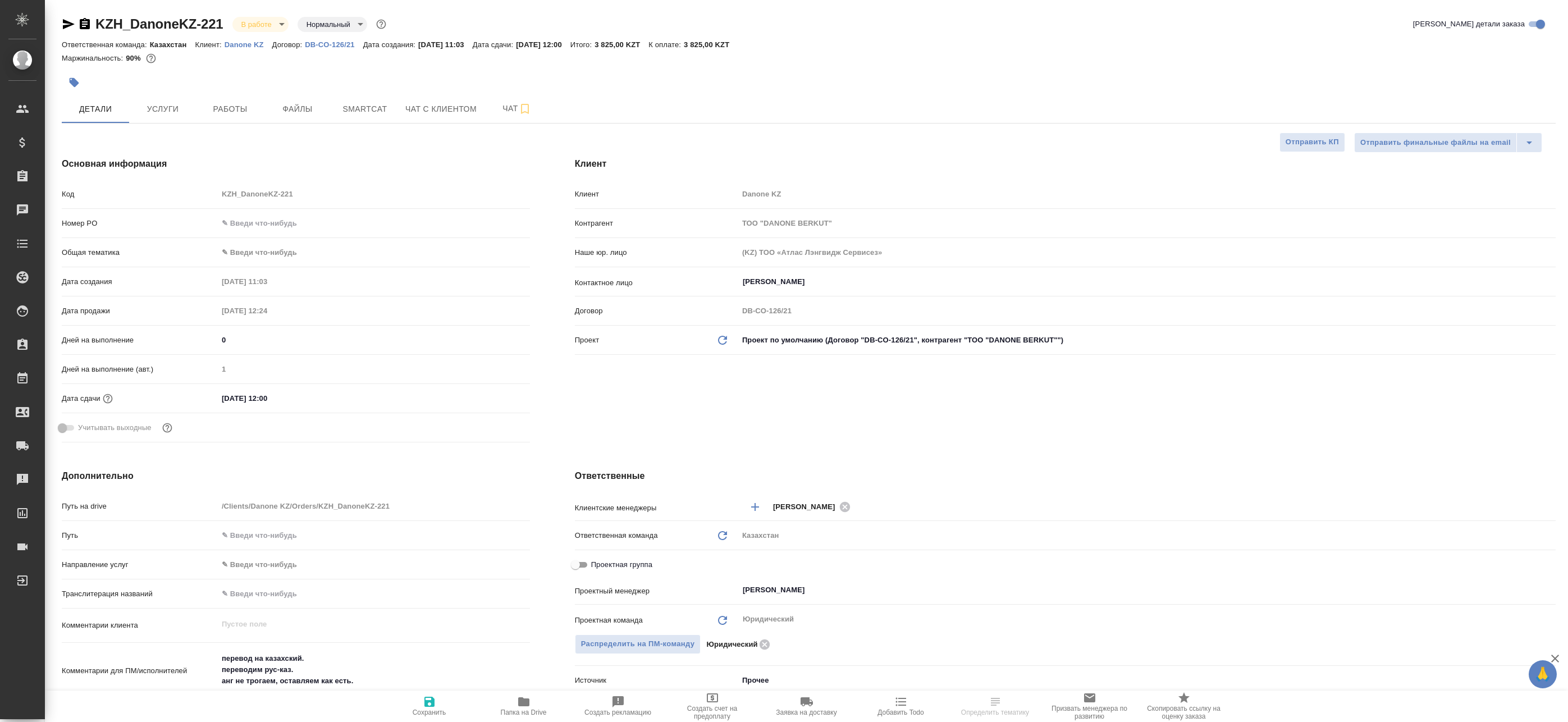
type textarea "x"
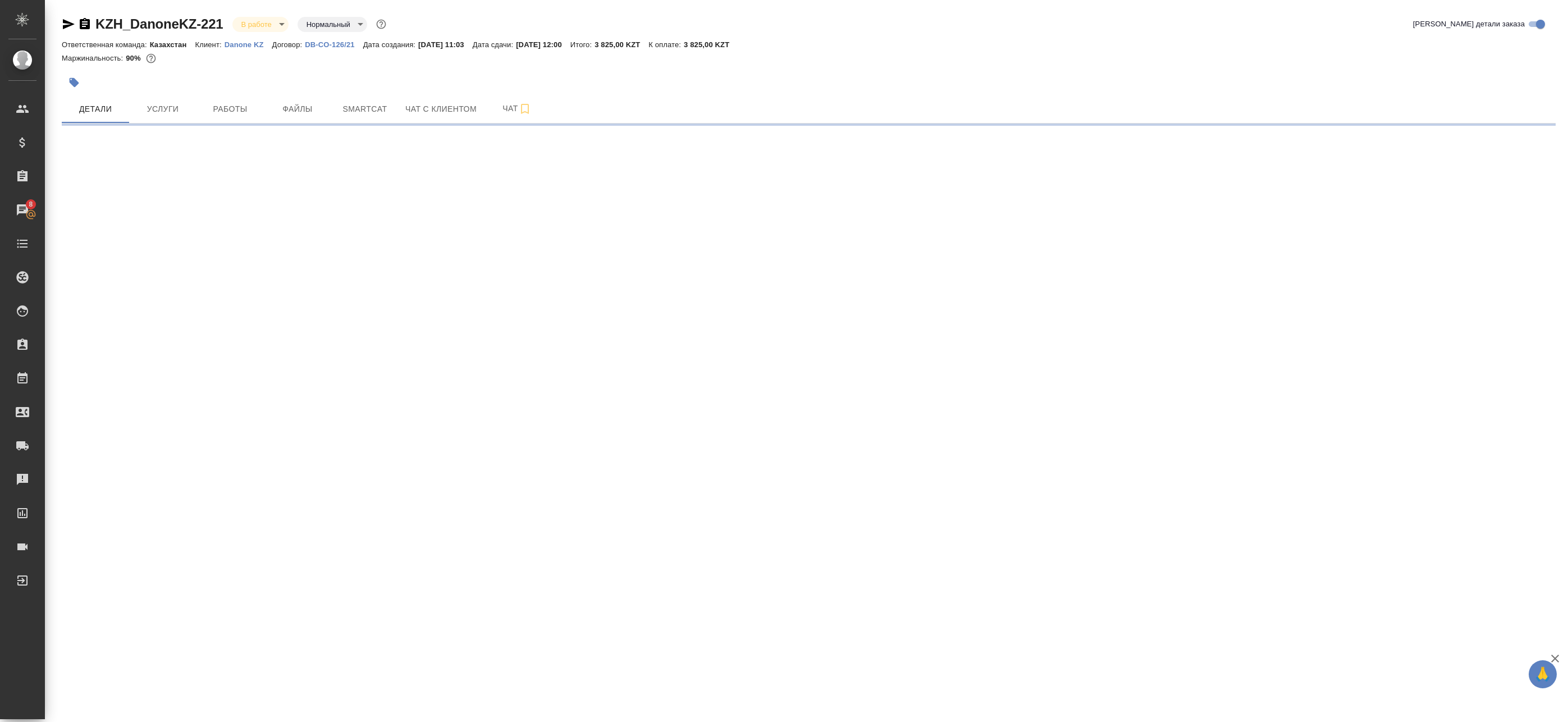
select select "RU"
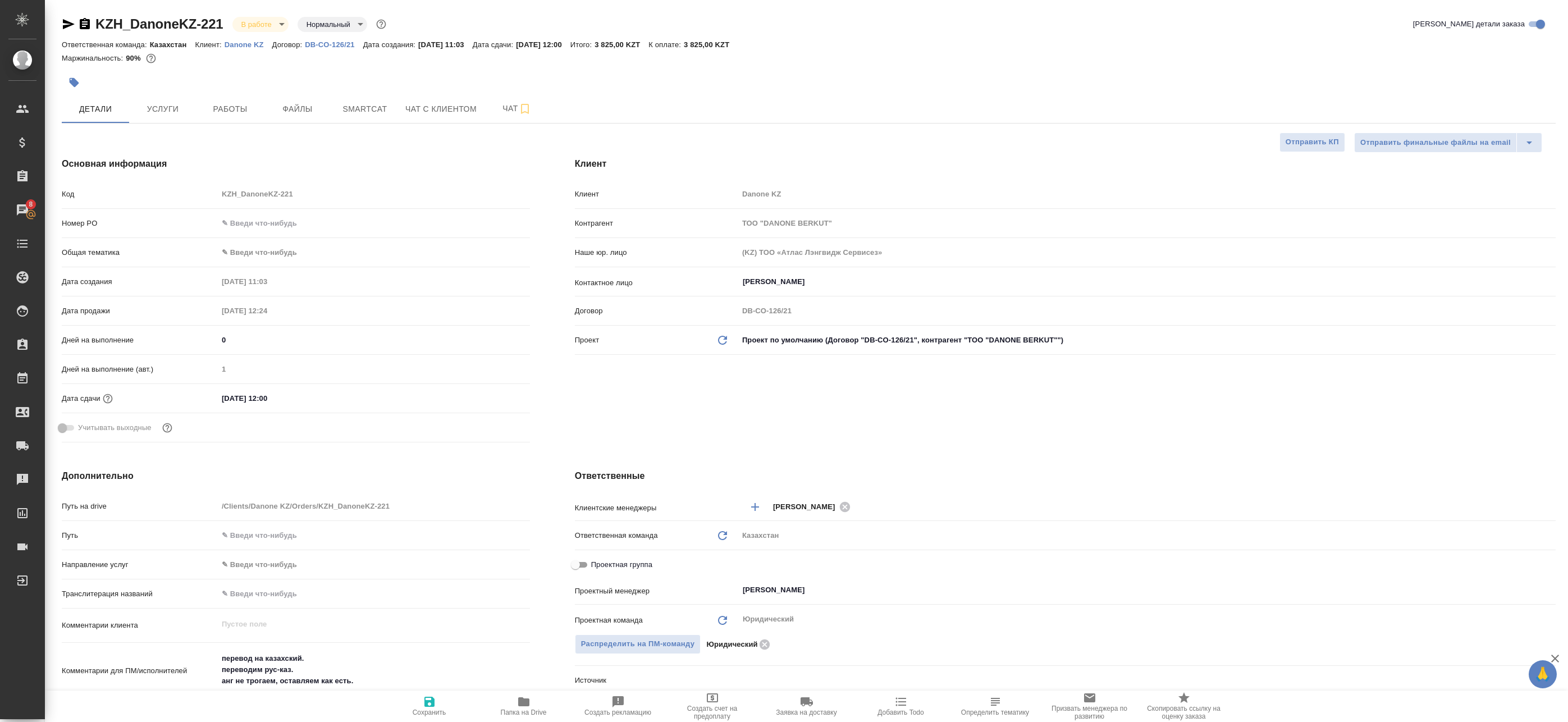
type textarea "x"
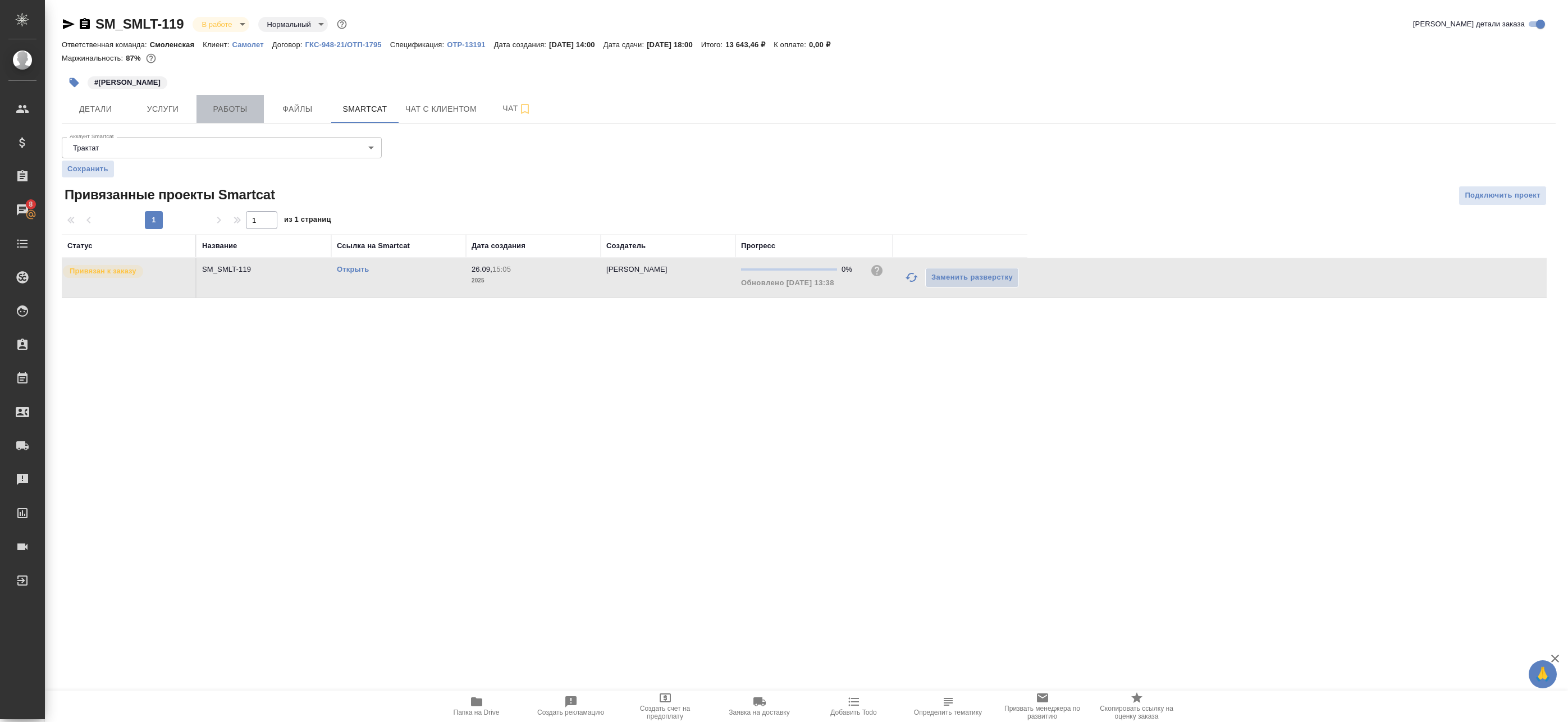
click at [223, 115] on span "Работы" at bounding box center [230, 109] width 54 height 14
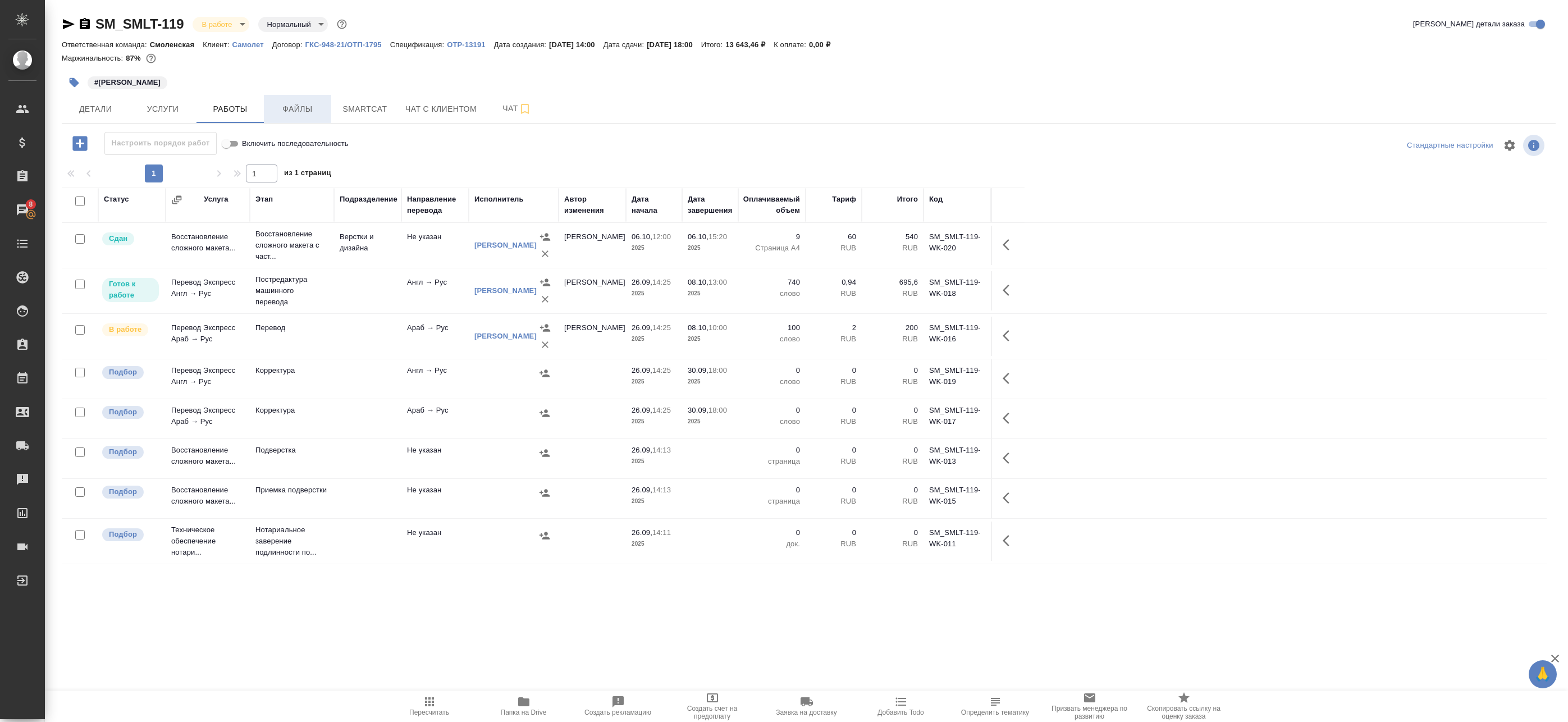
click at [295, 105] on span "Файлы" at bounding box center [298, 109] width 54 height 14
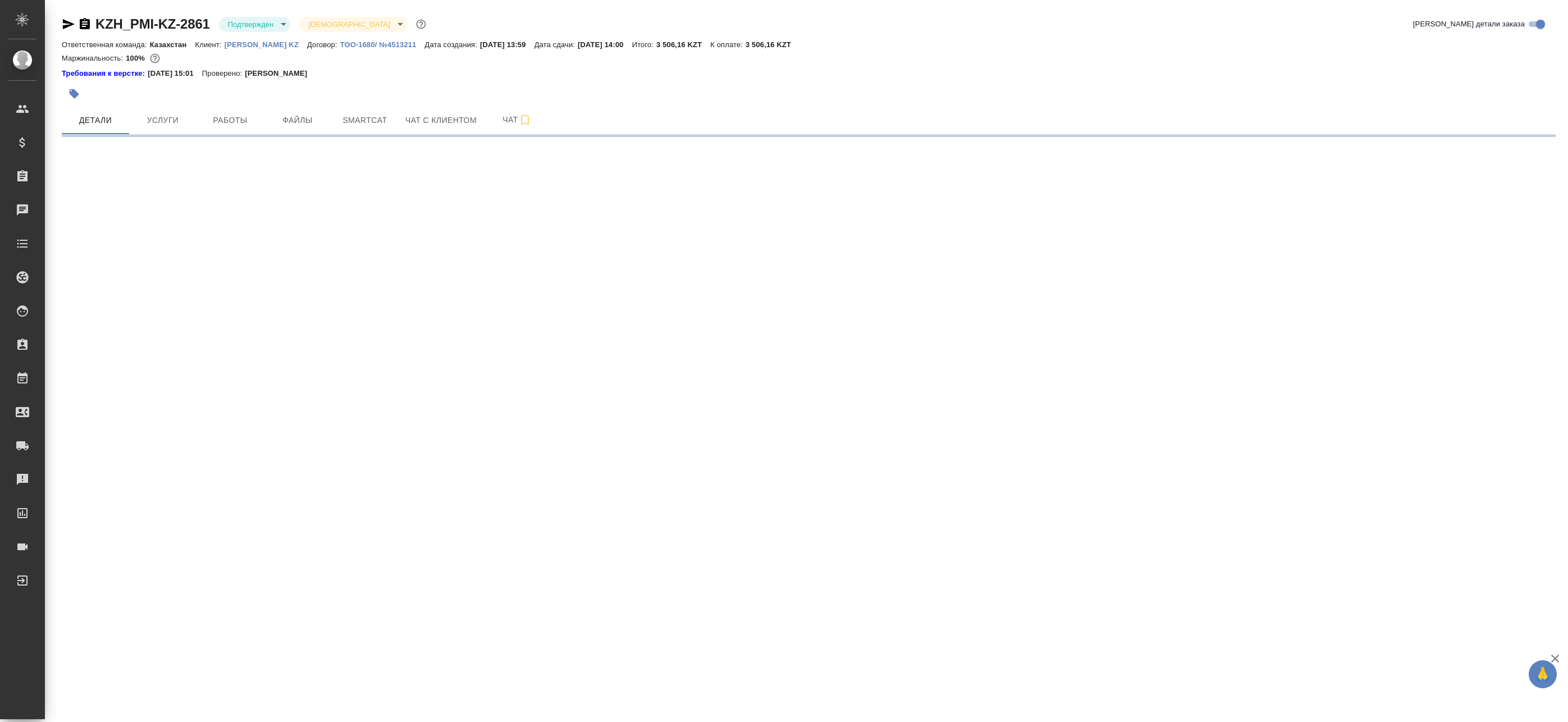
select select "RU"
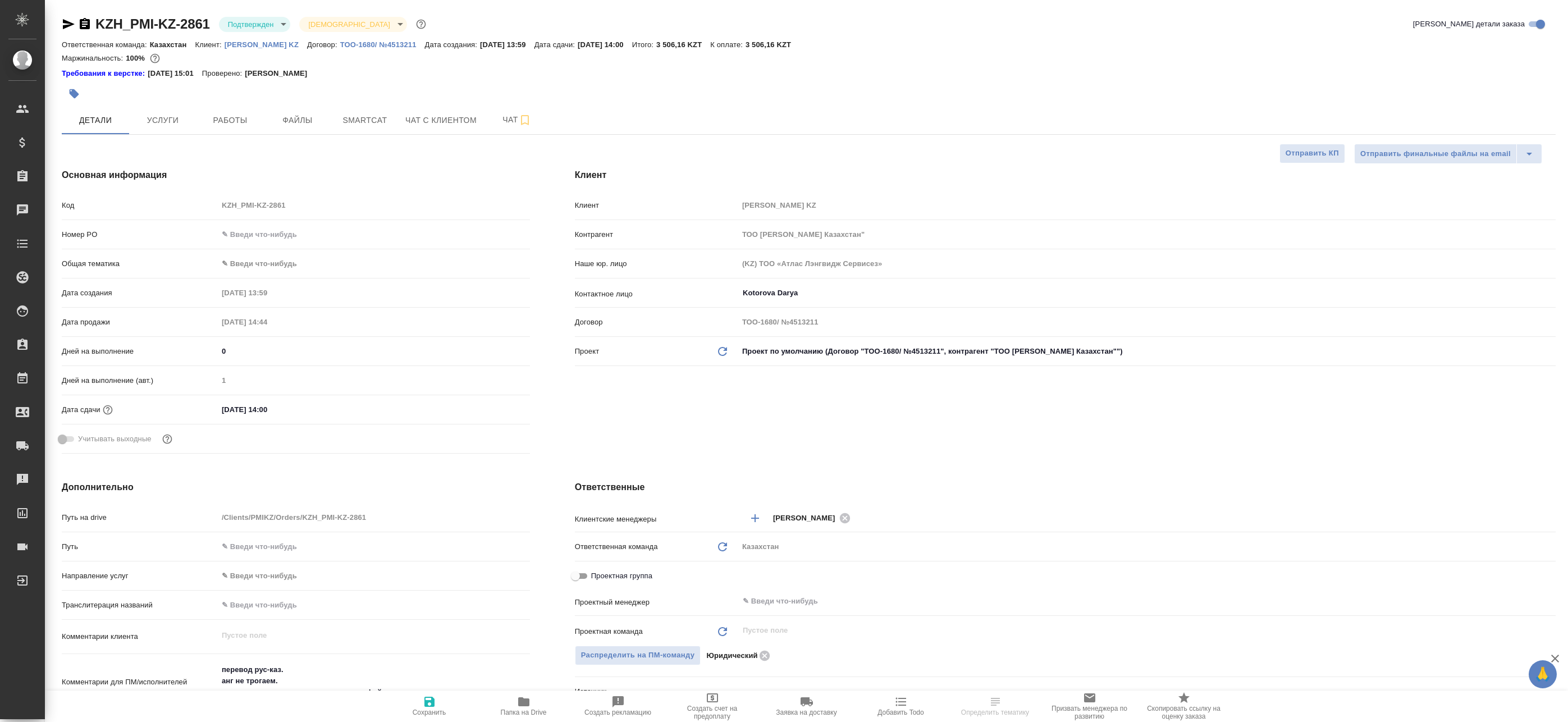
type textarea "x"
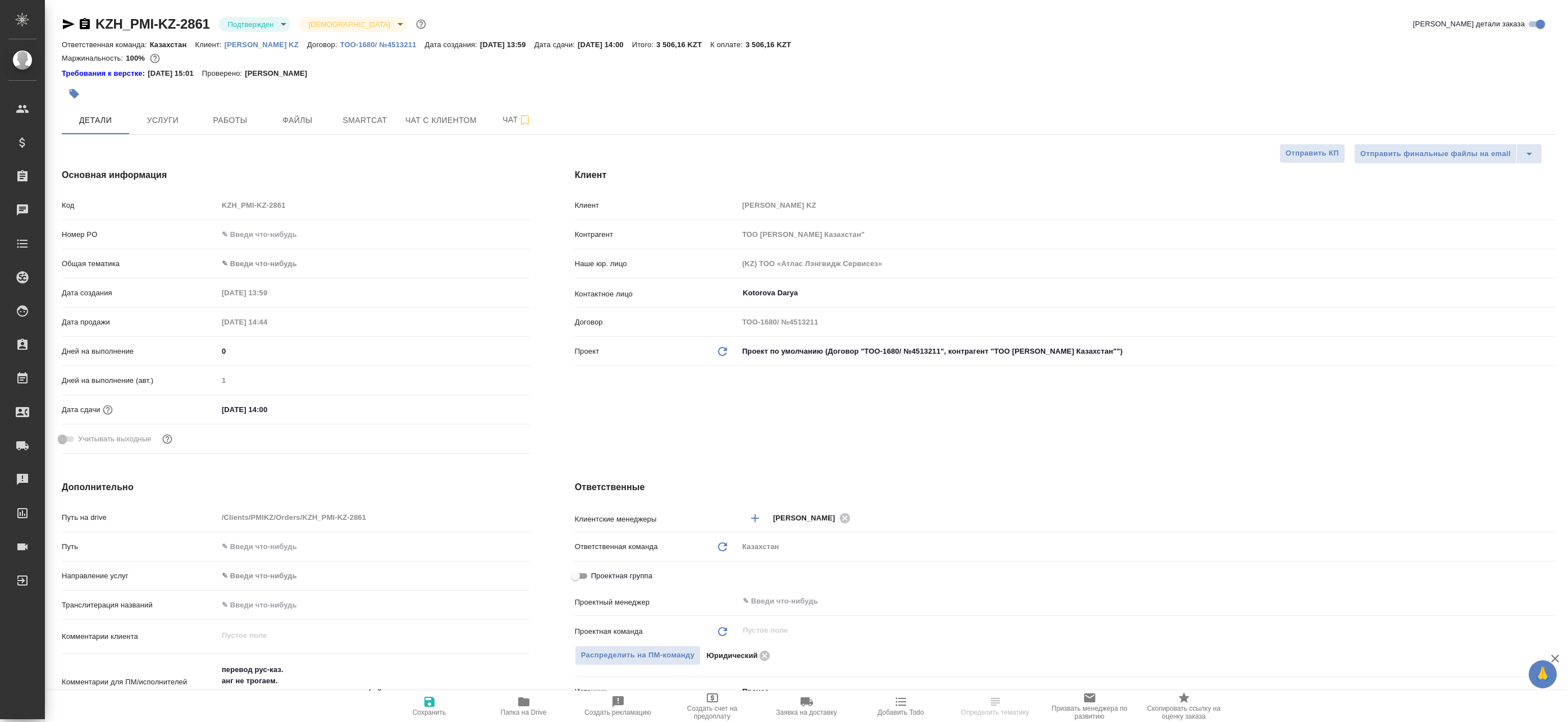
type textarea "x"
drag, startPoint x: 223, startPoint y: 41, endPoint x: 282, endPoint y: 50, distance: 59.7
click at [282, 50] on div "Ответственная команда: Казахстан Клиент: Philip Morris KZ Договор: ТОО-1680/ №4…" at bounding box center [808, 44] width 1494 height 13
copy p "Philip Morris KZ"
type textarea "x"
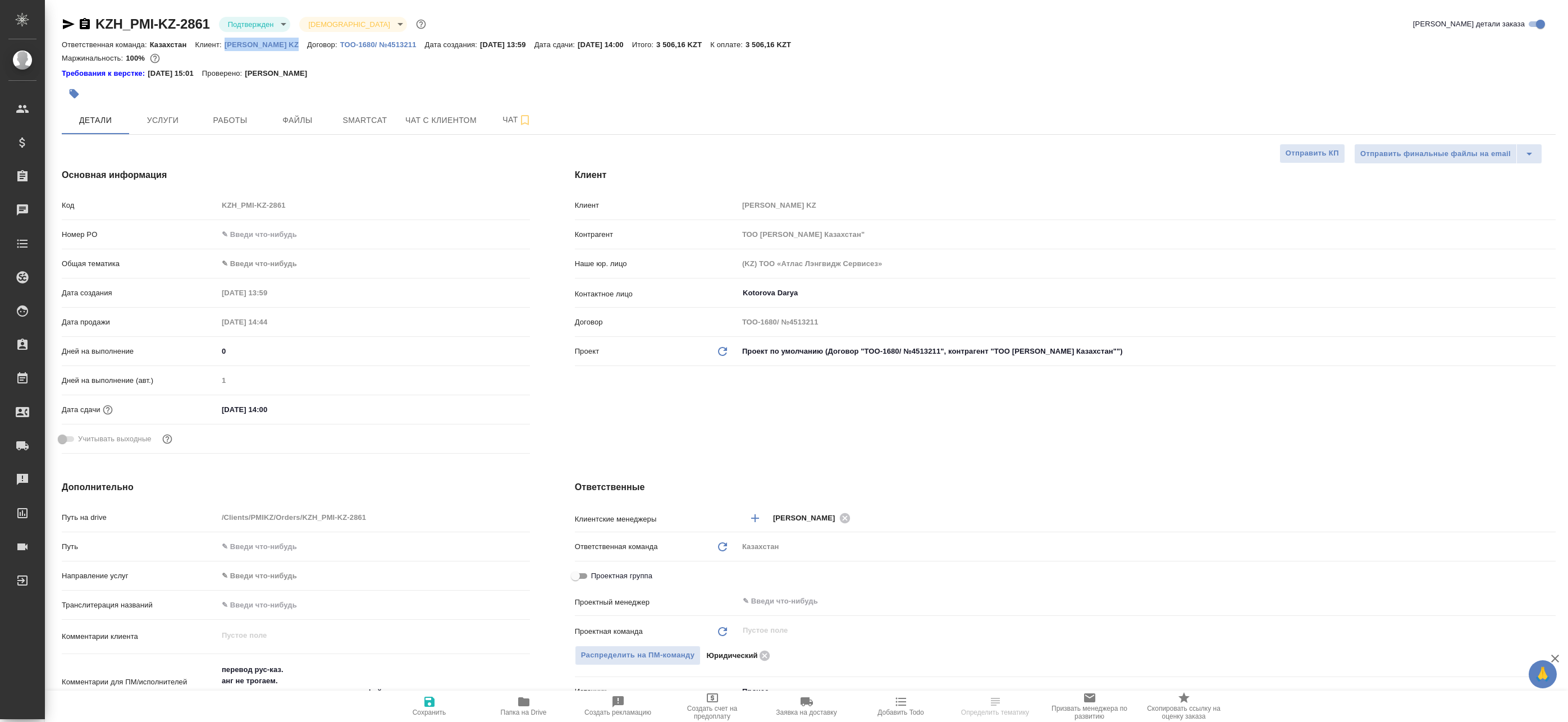
type textarea "x"
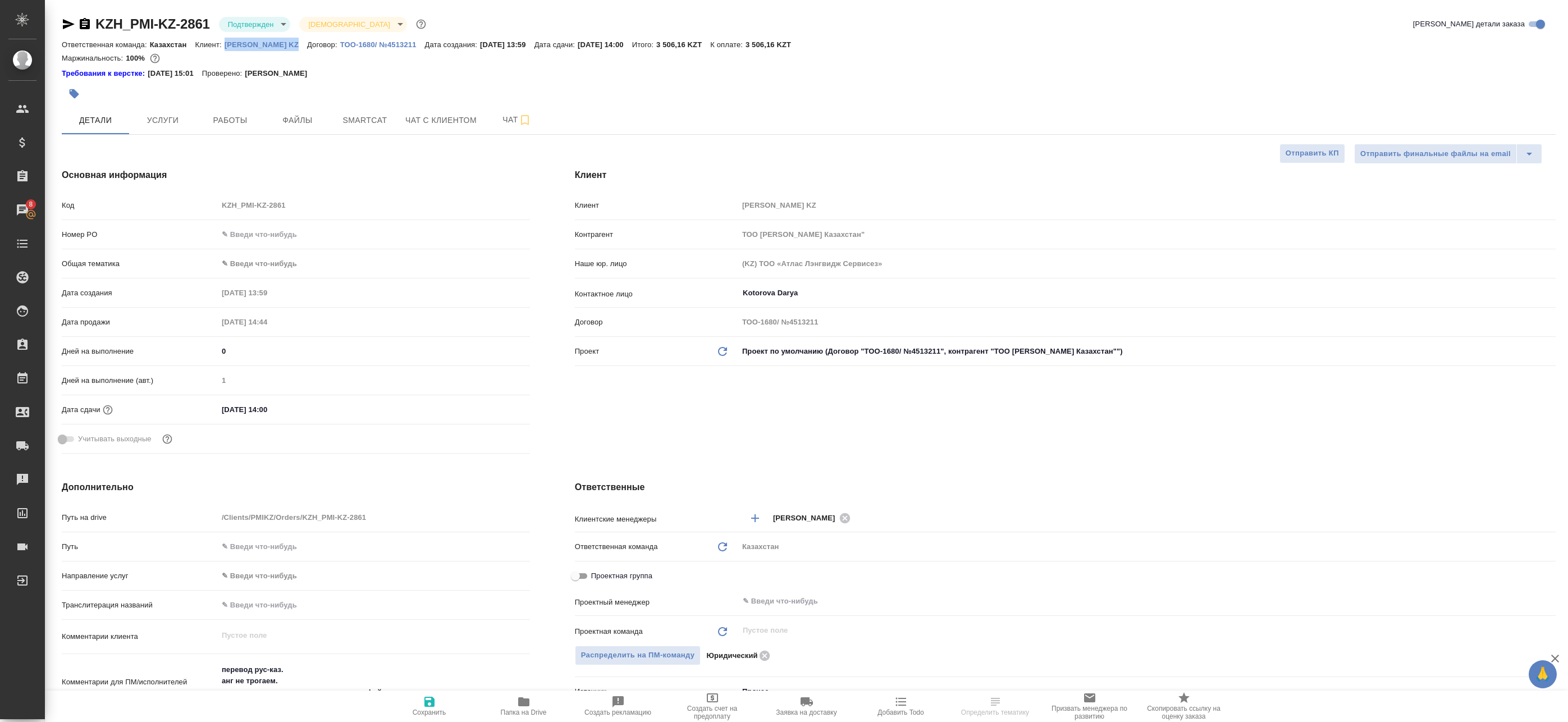
type textarea "x"
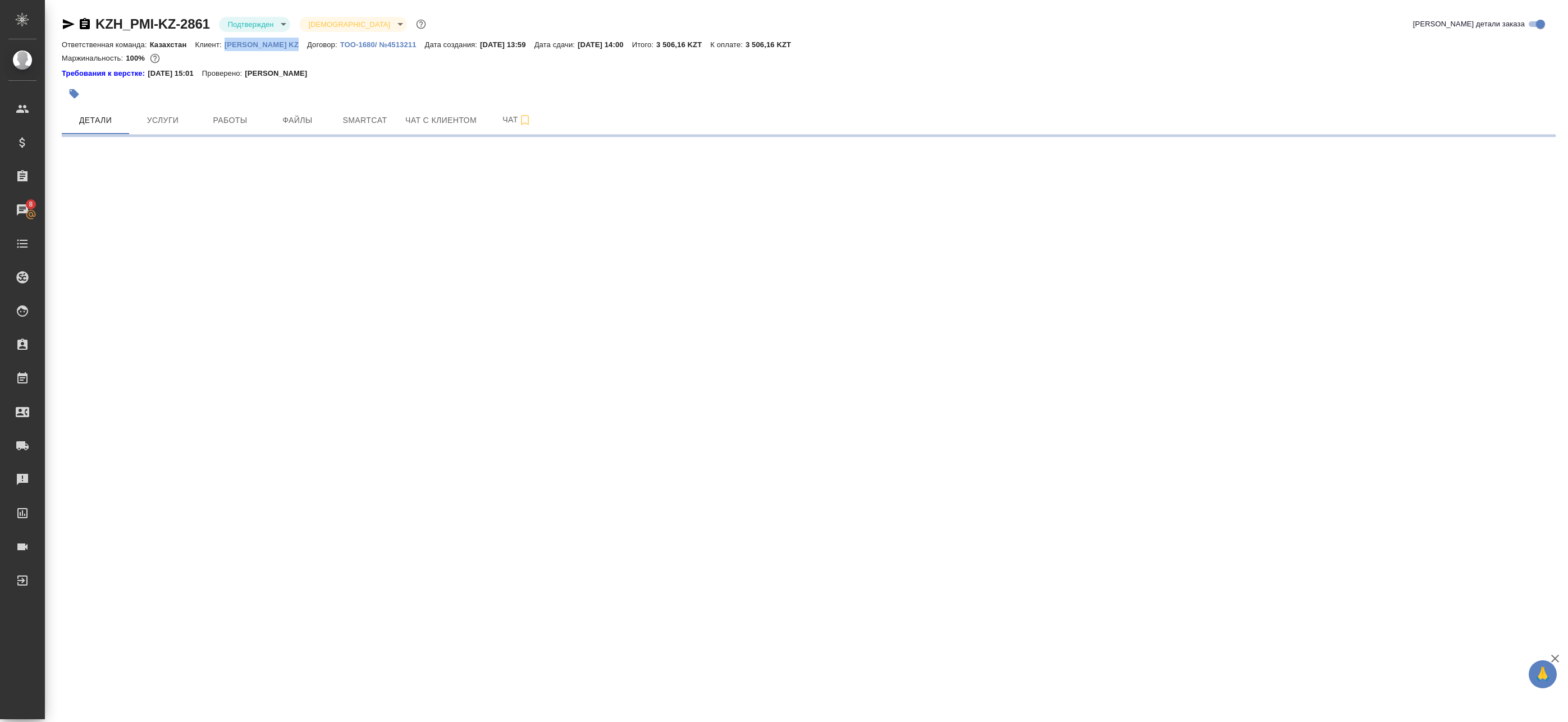
select select "RU"
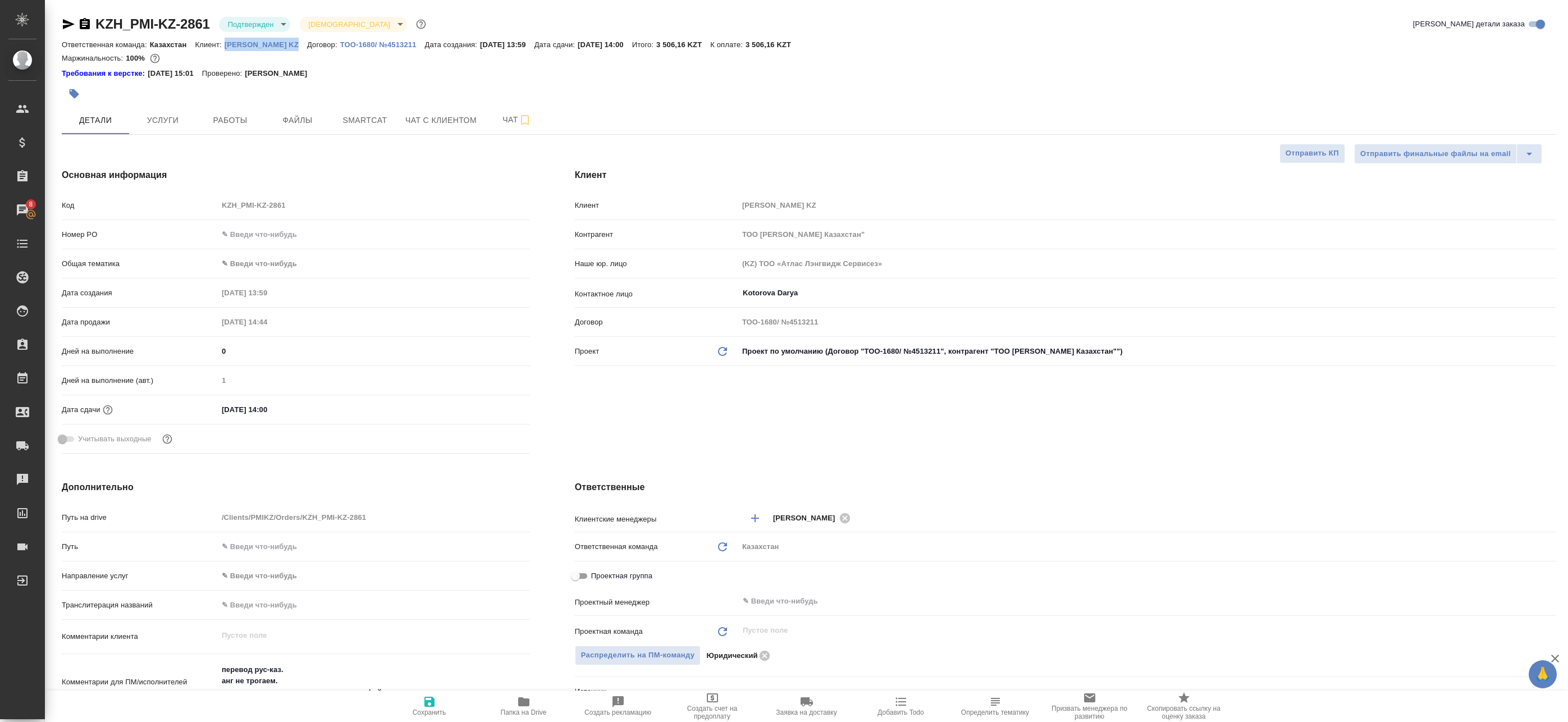
type textarea "x"
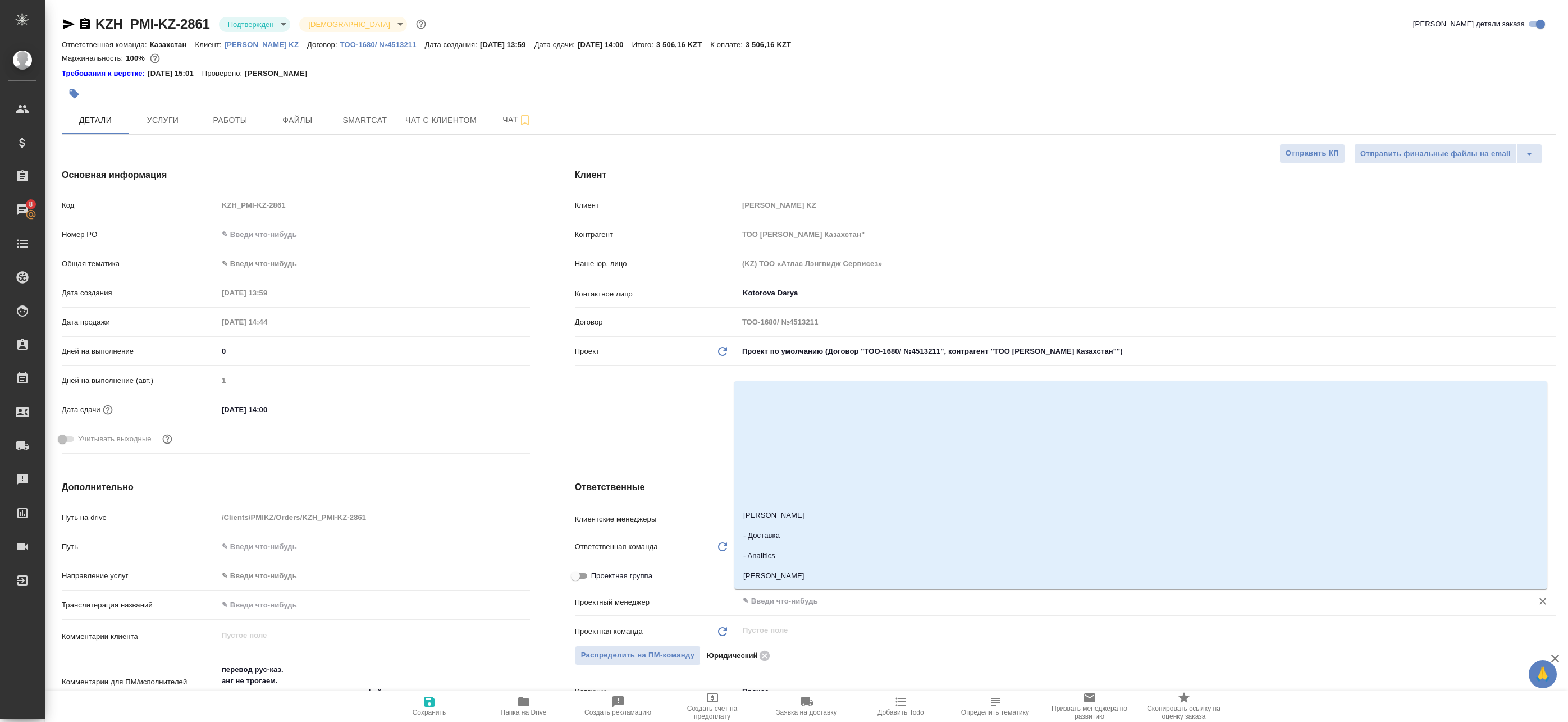
click at [775, 600] on input "text" at bounding box center [1128, 601] width 773 height 13
type input "Баб"
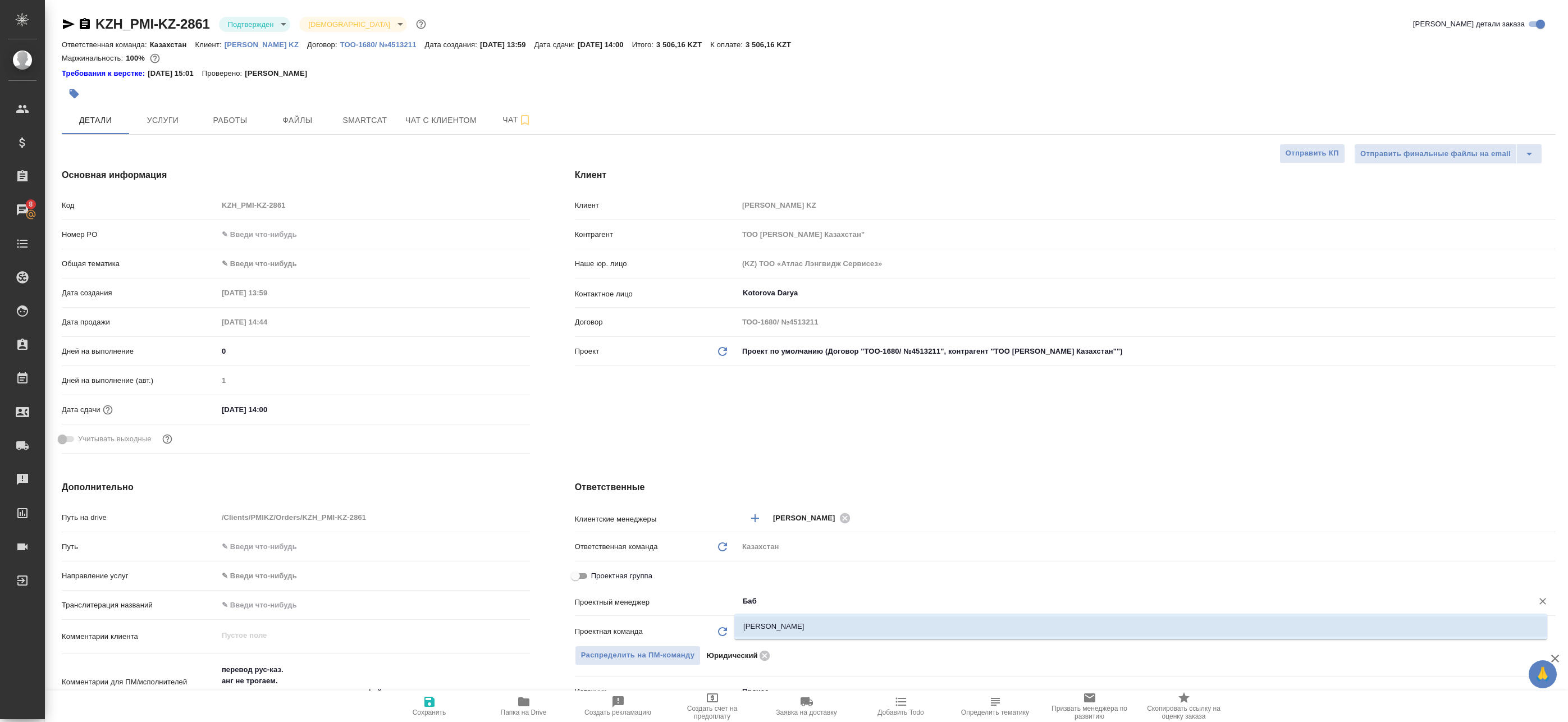
click at [794, 631] on li "Бабкина Анастасия" at bounding box center [1140, 626] width 813 height 20
type textarea "x"
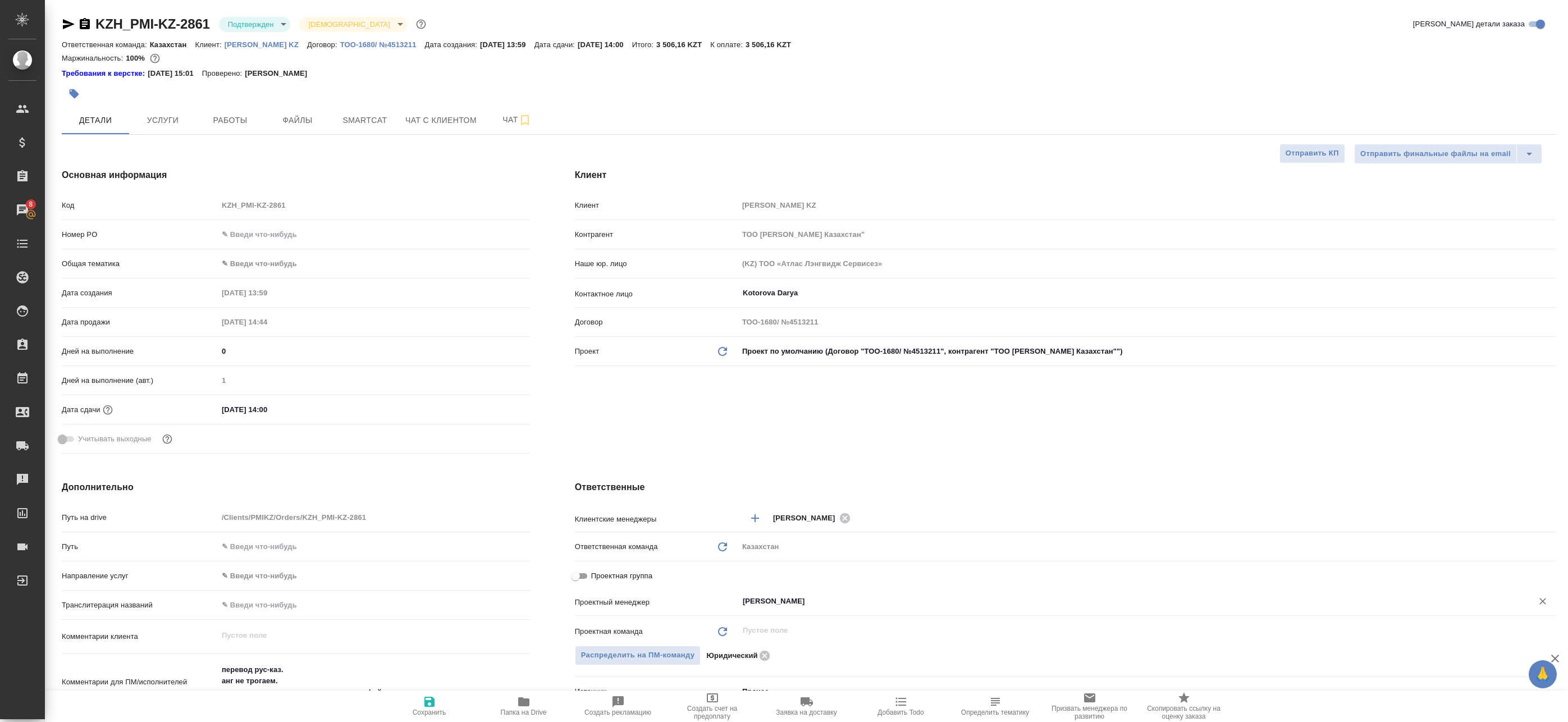
type input "Бабкина Анастасия"
click at [429, 715] on span "Сохранить" at bounding box center [429, 712] width 33 height 8
type textarea "x"
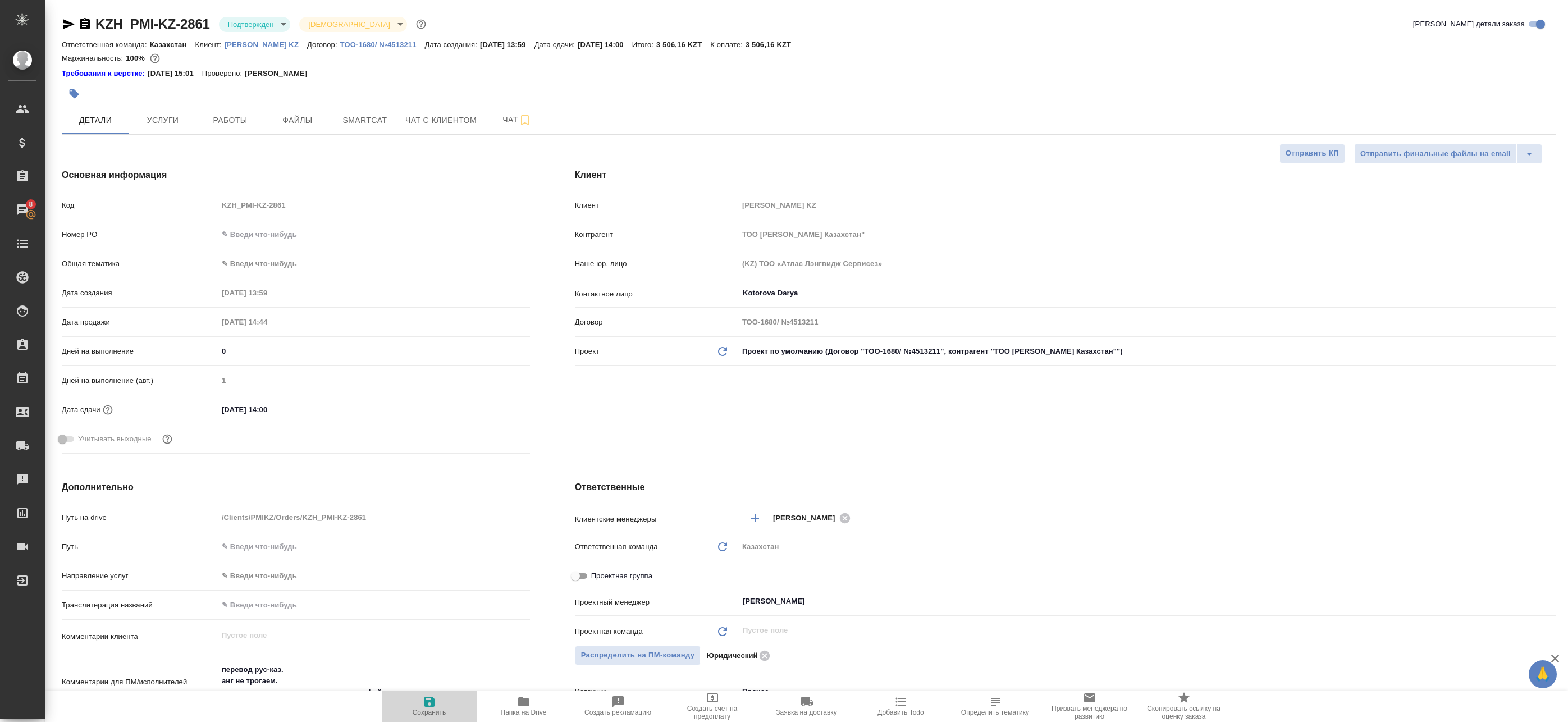
type textarea "x"
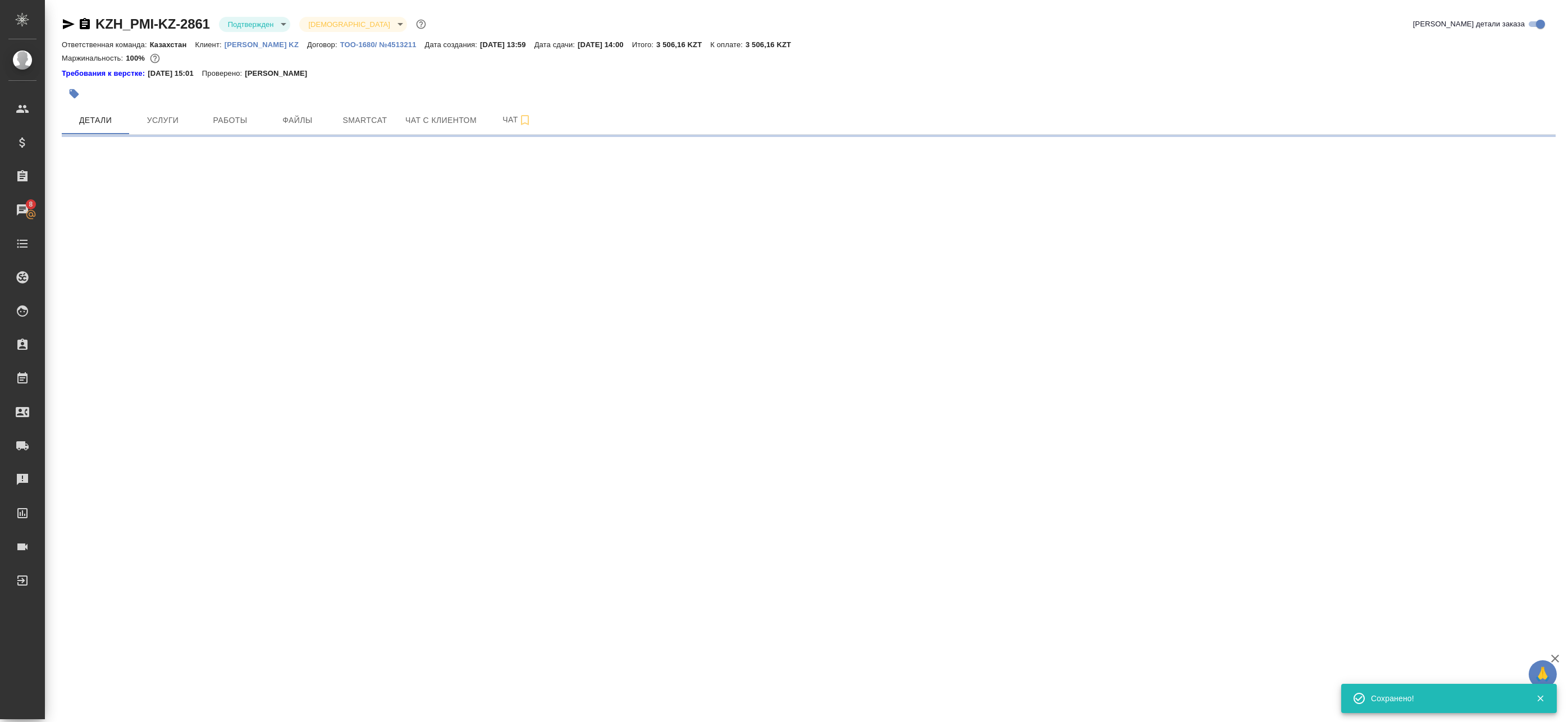
select select "RU"
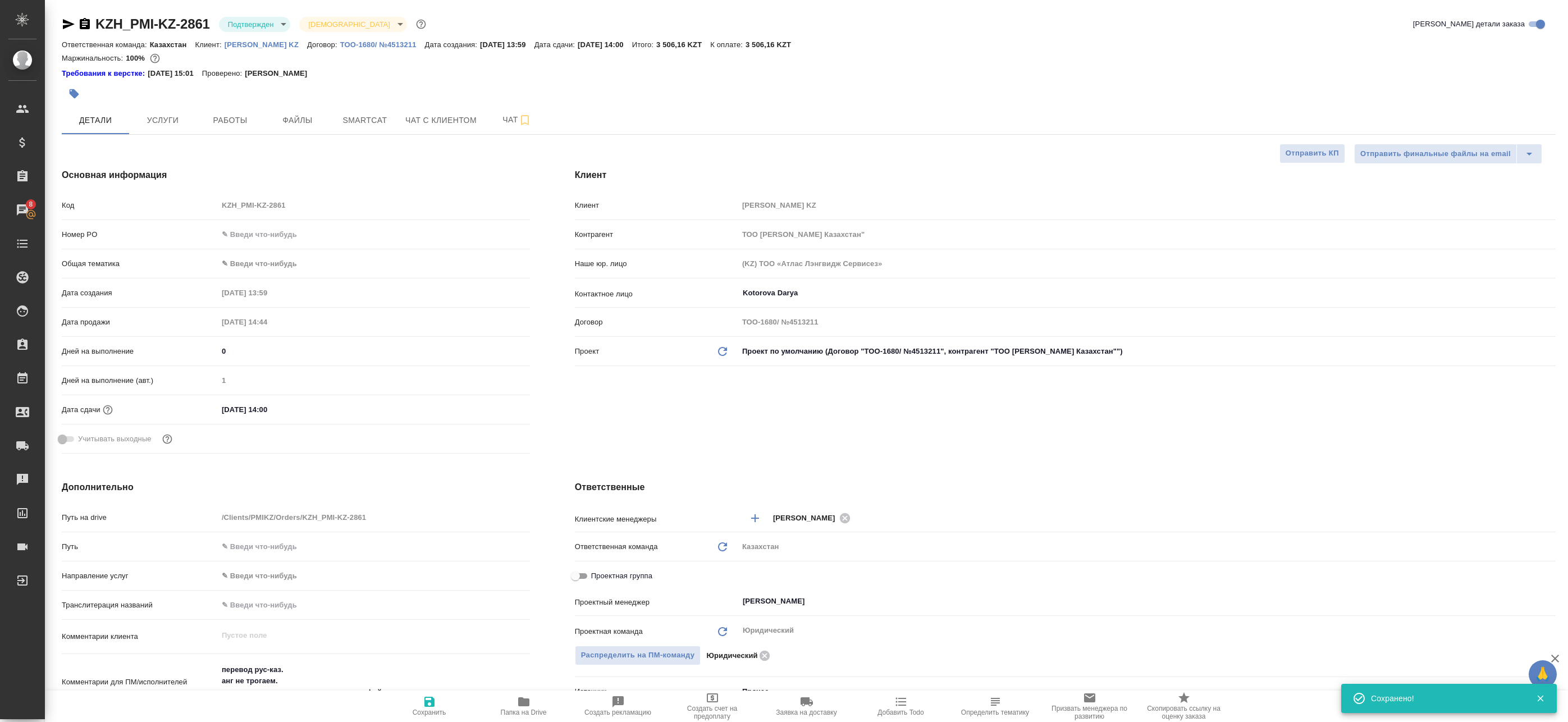
type textarea "x"
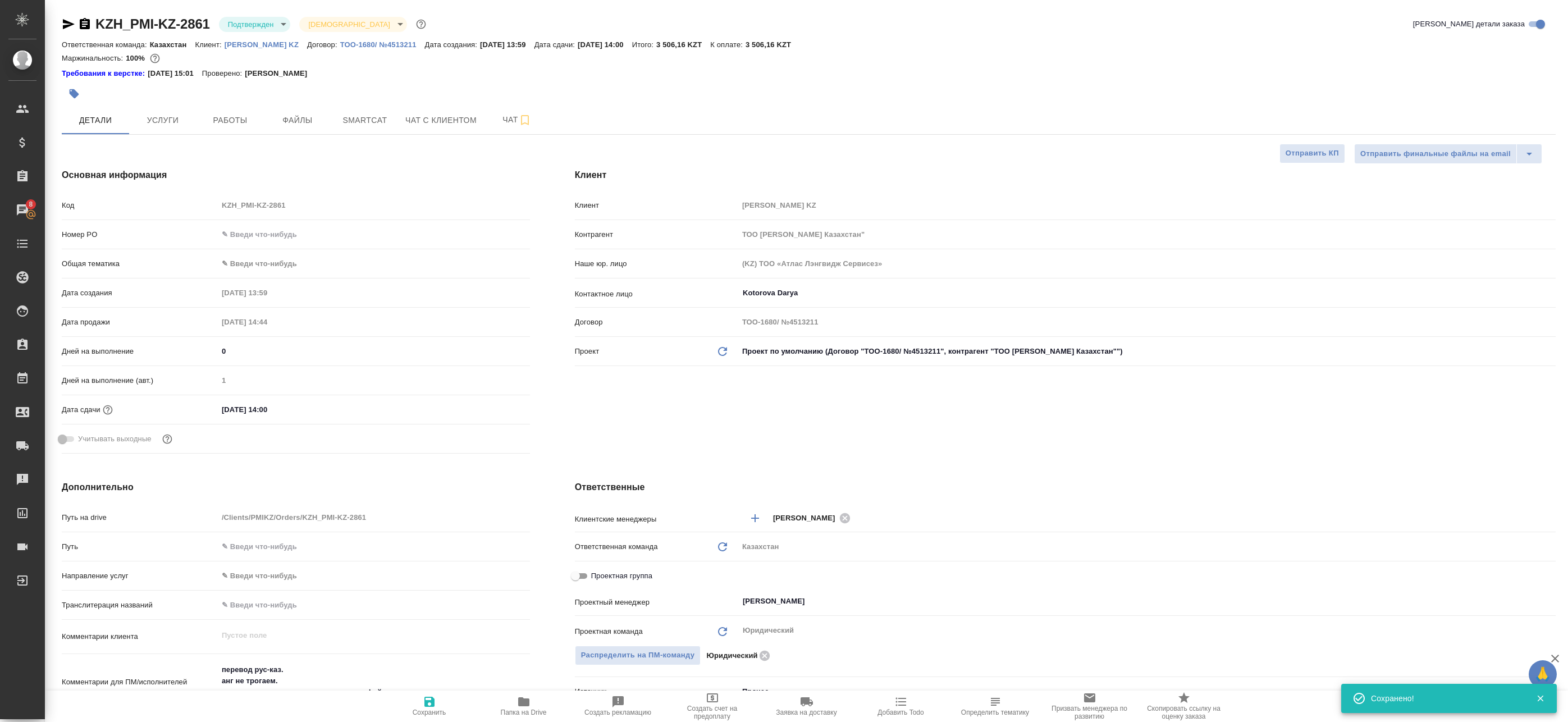
type textarea "x"
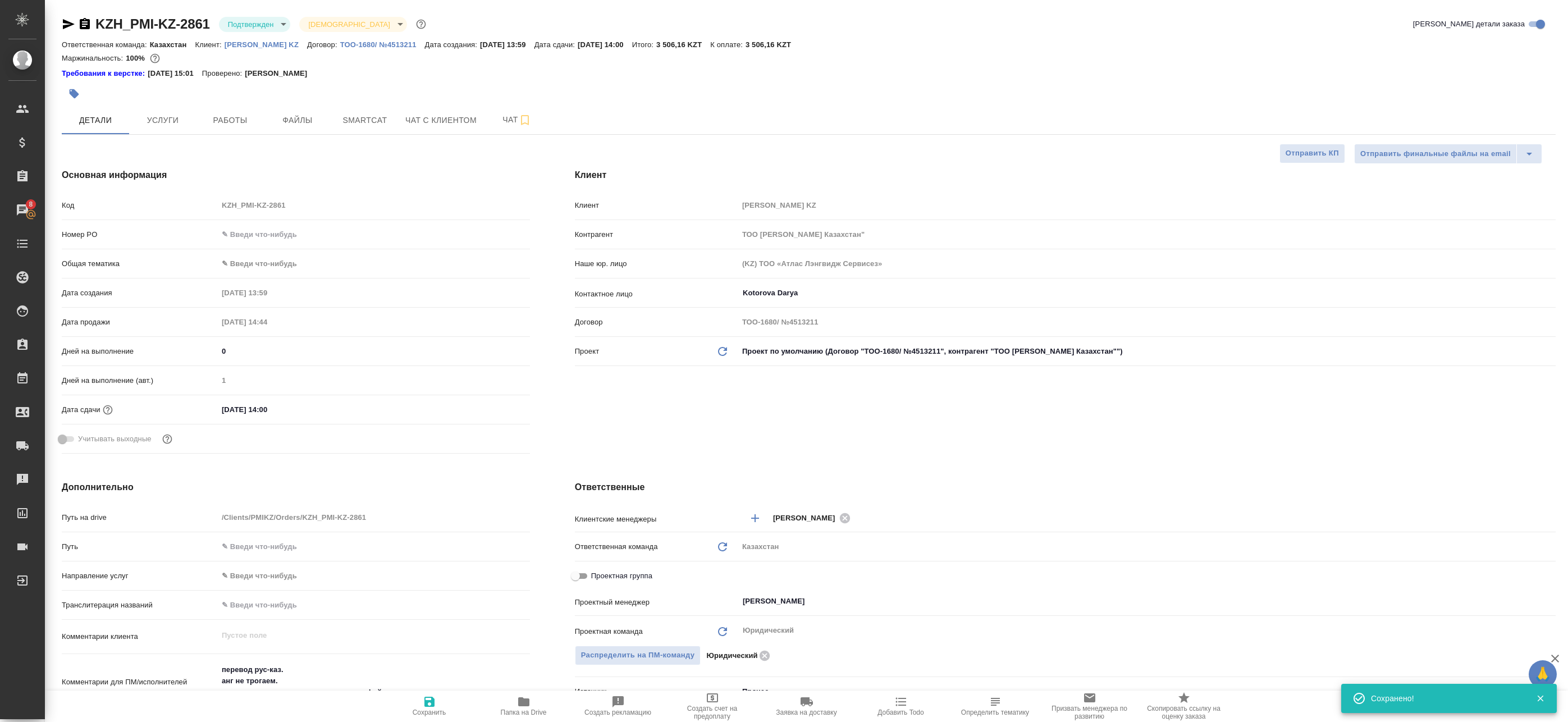
type textarea "x"
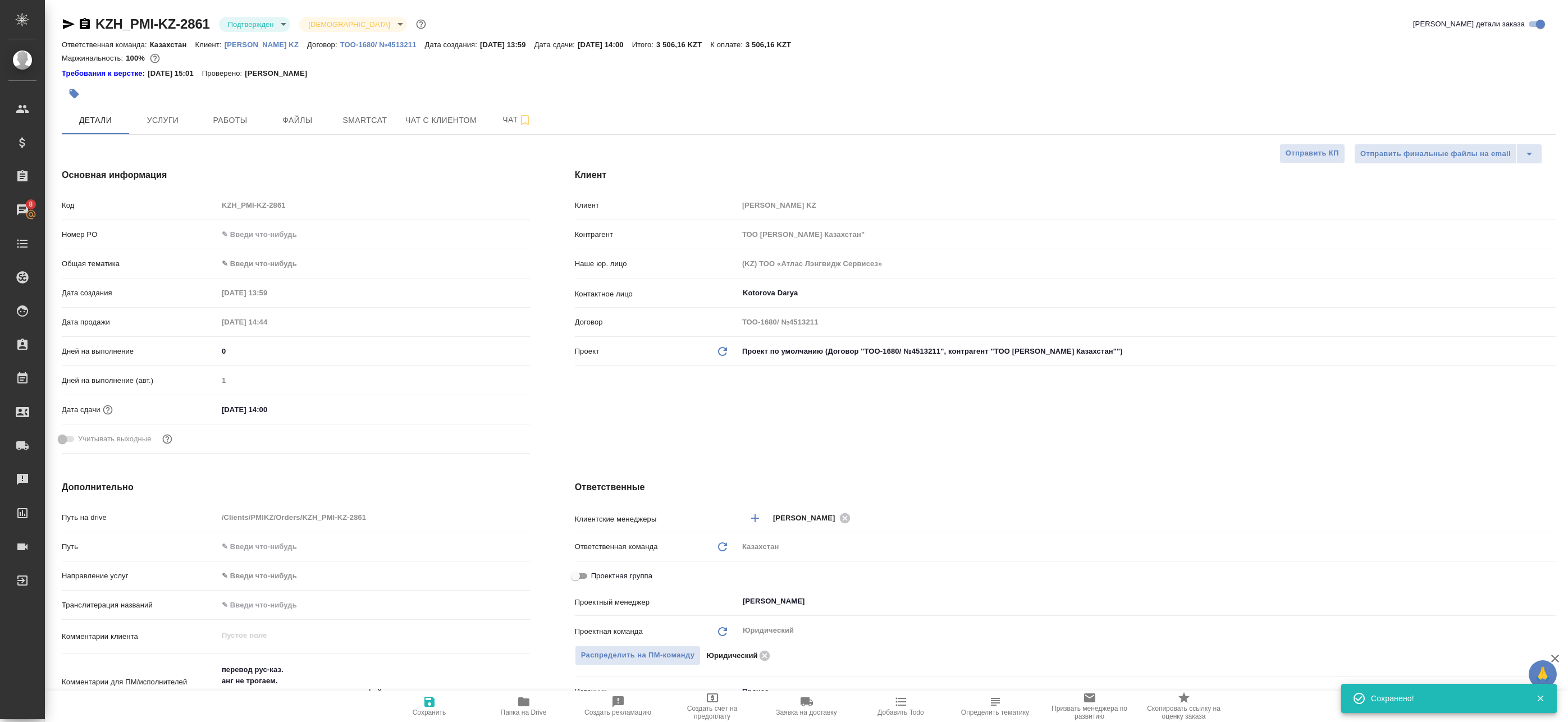
type textarea "x"
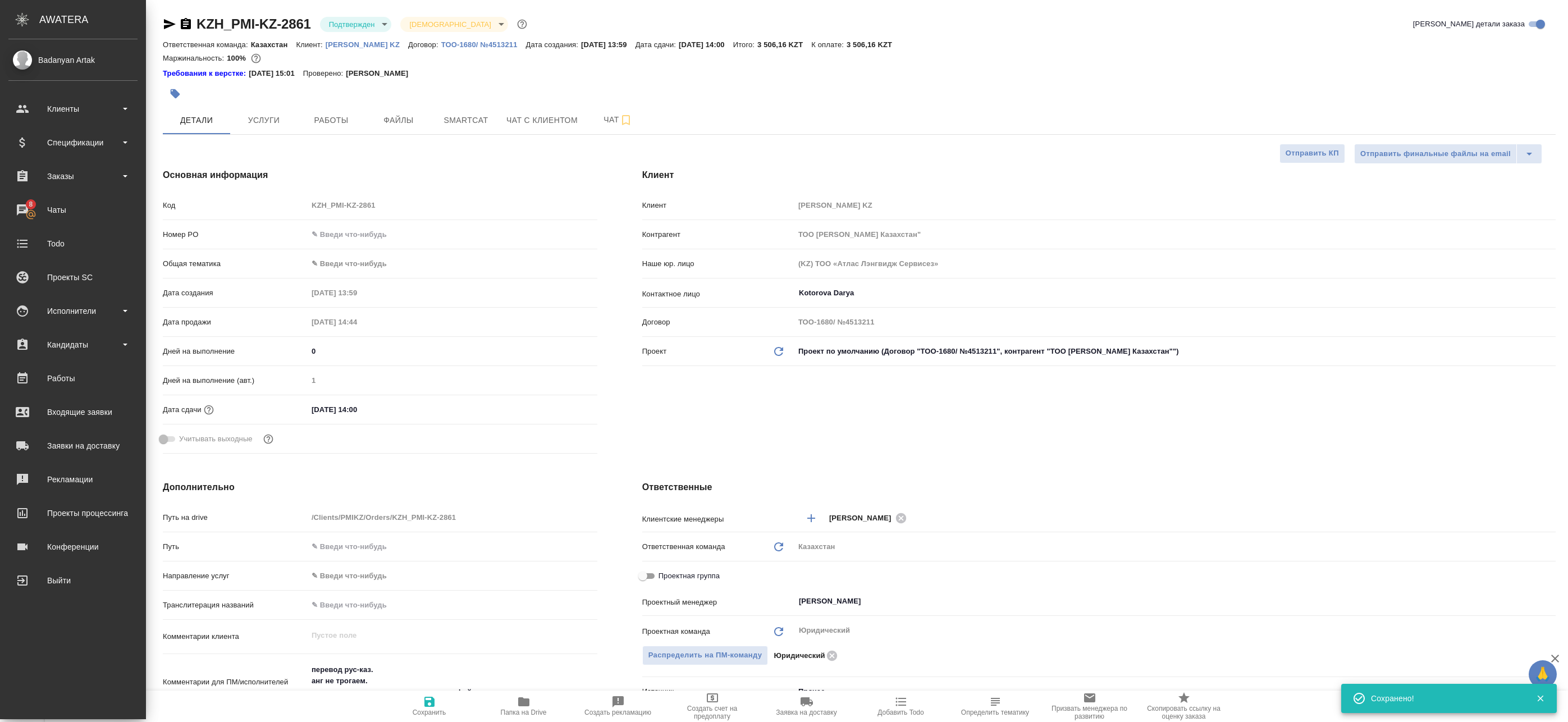
type textarea "x"
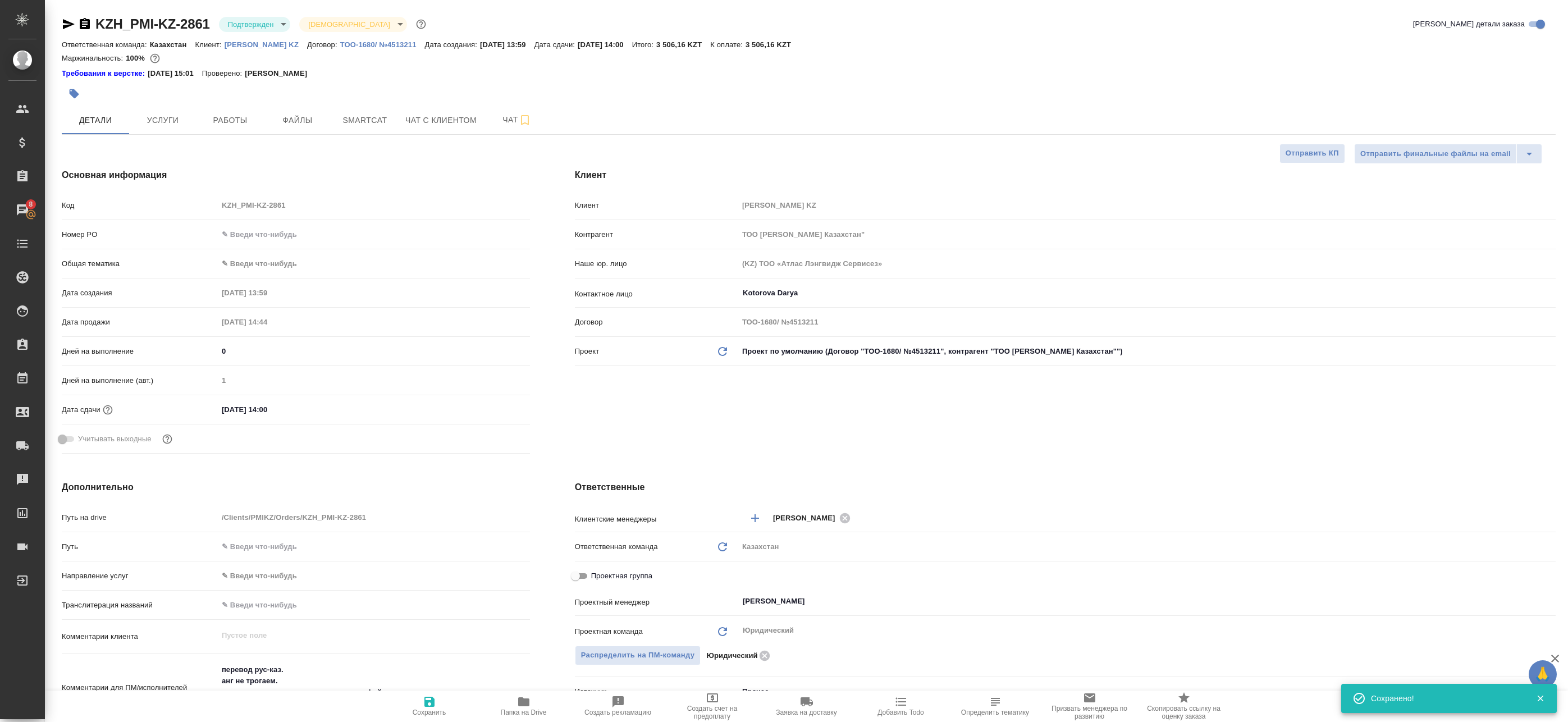
click at [69, 20] on icon "button" at bounding box center [68, 24] width 13 height 13
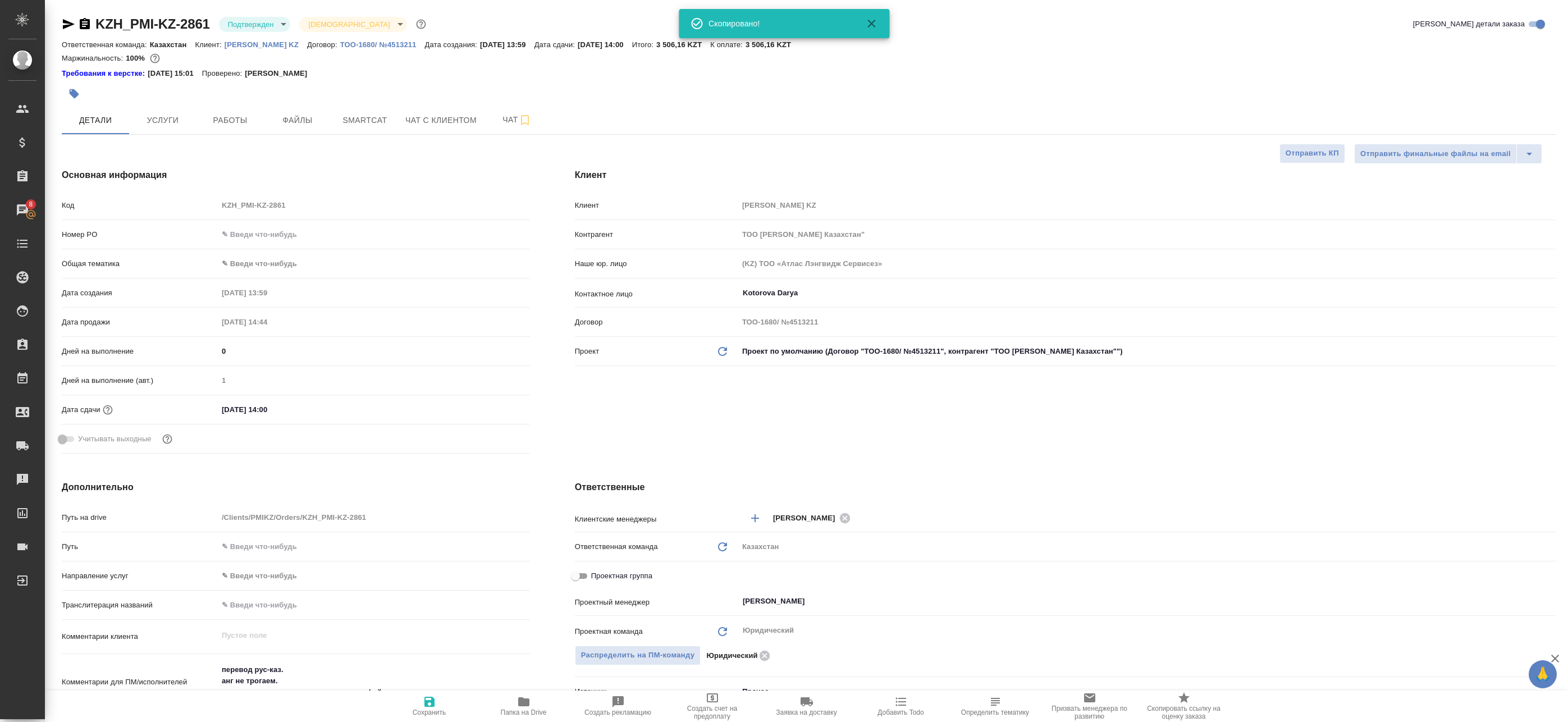
type textarea "x"
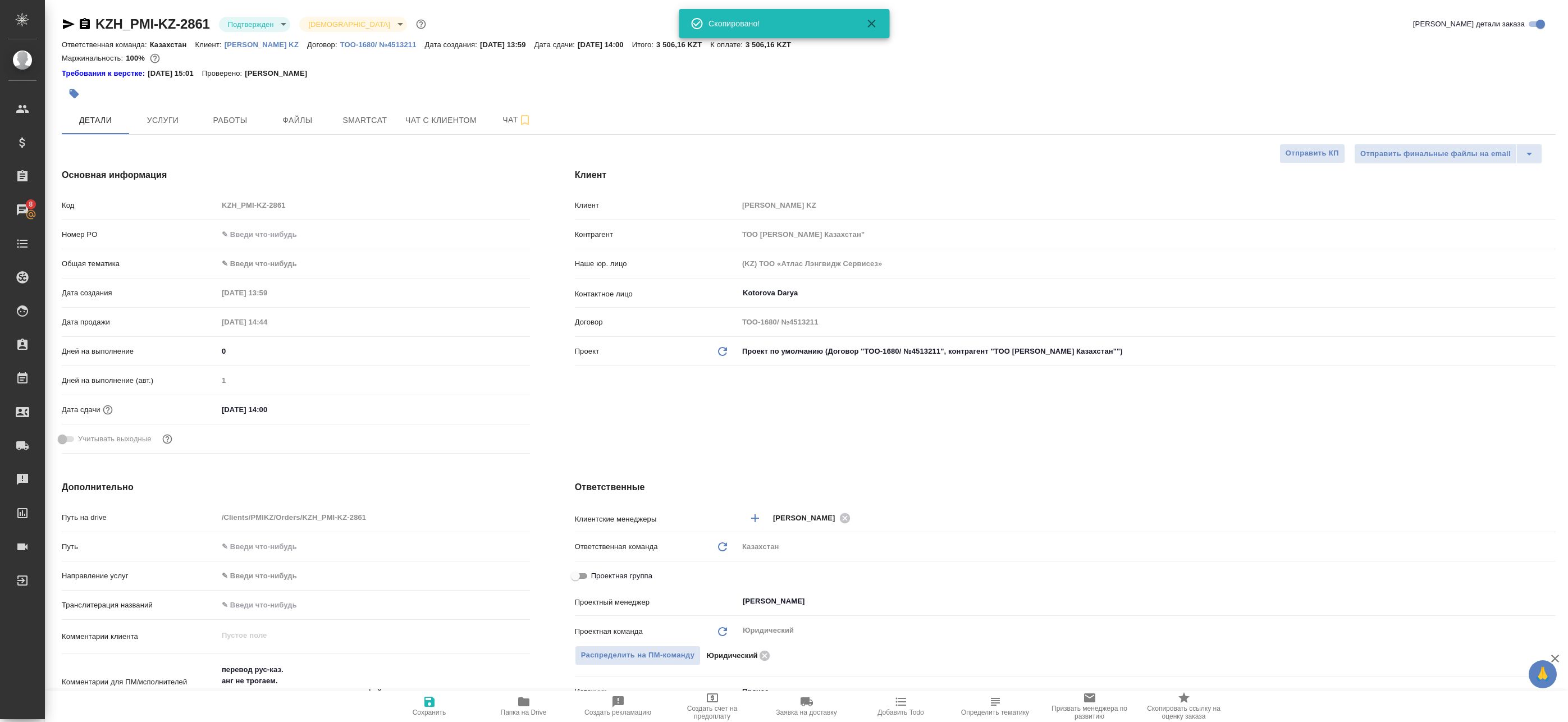
type textarea "x"
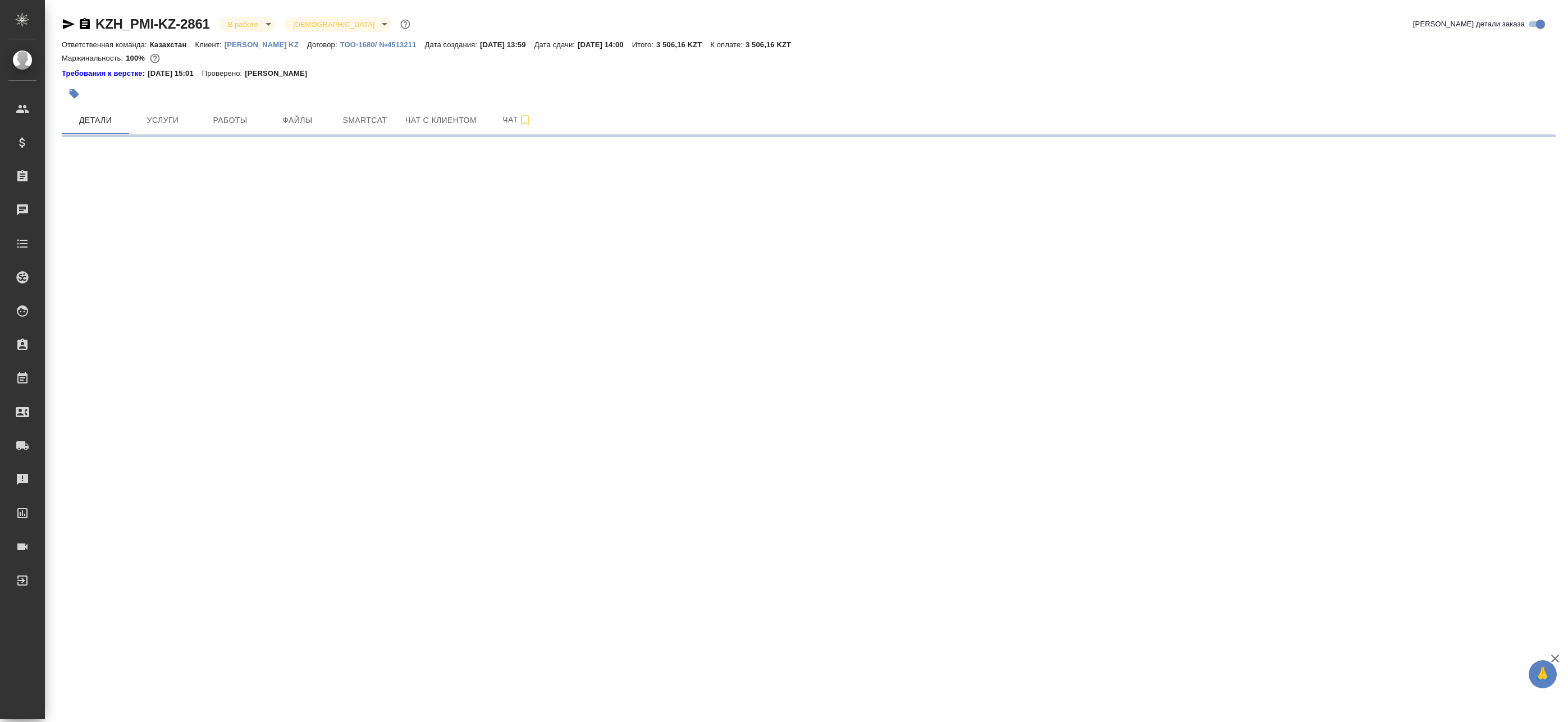
select select "RU"
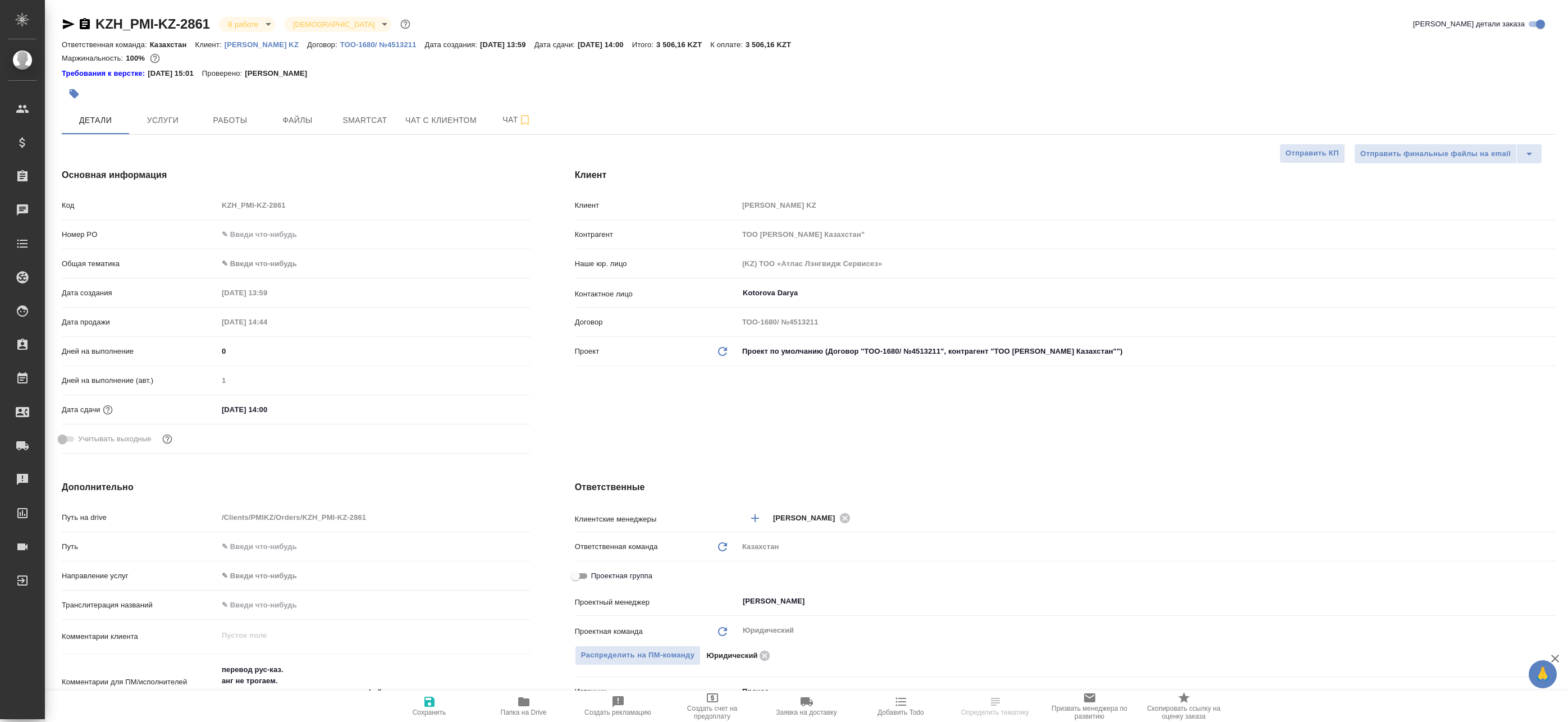
type textarea "x"
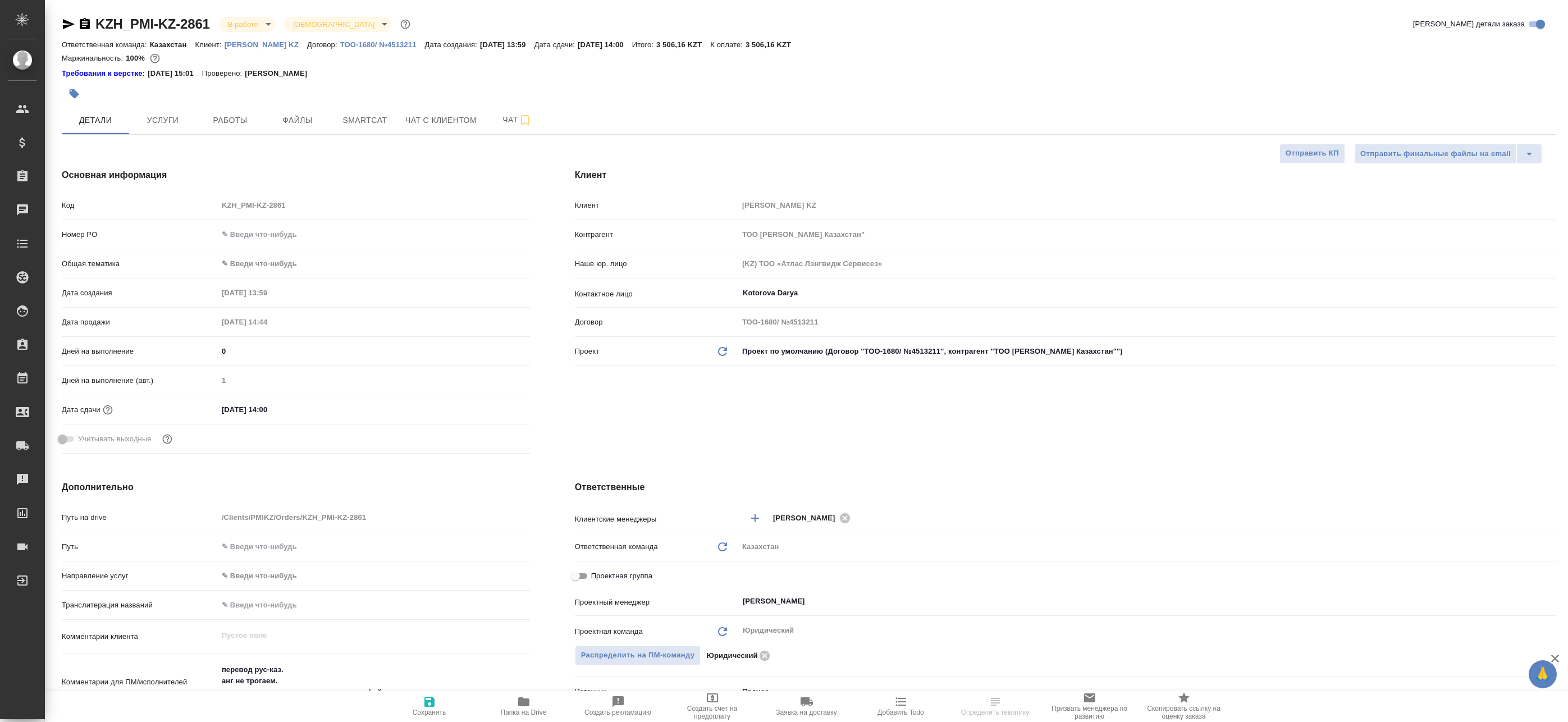
type textarea "x"
select select "RU"
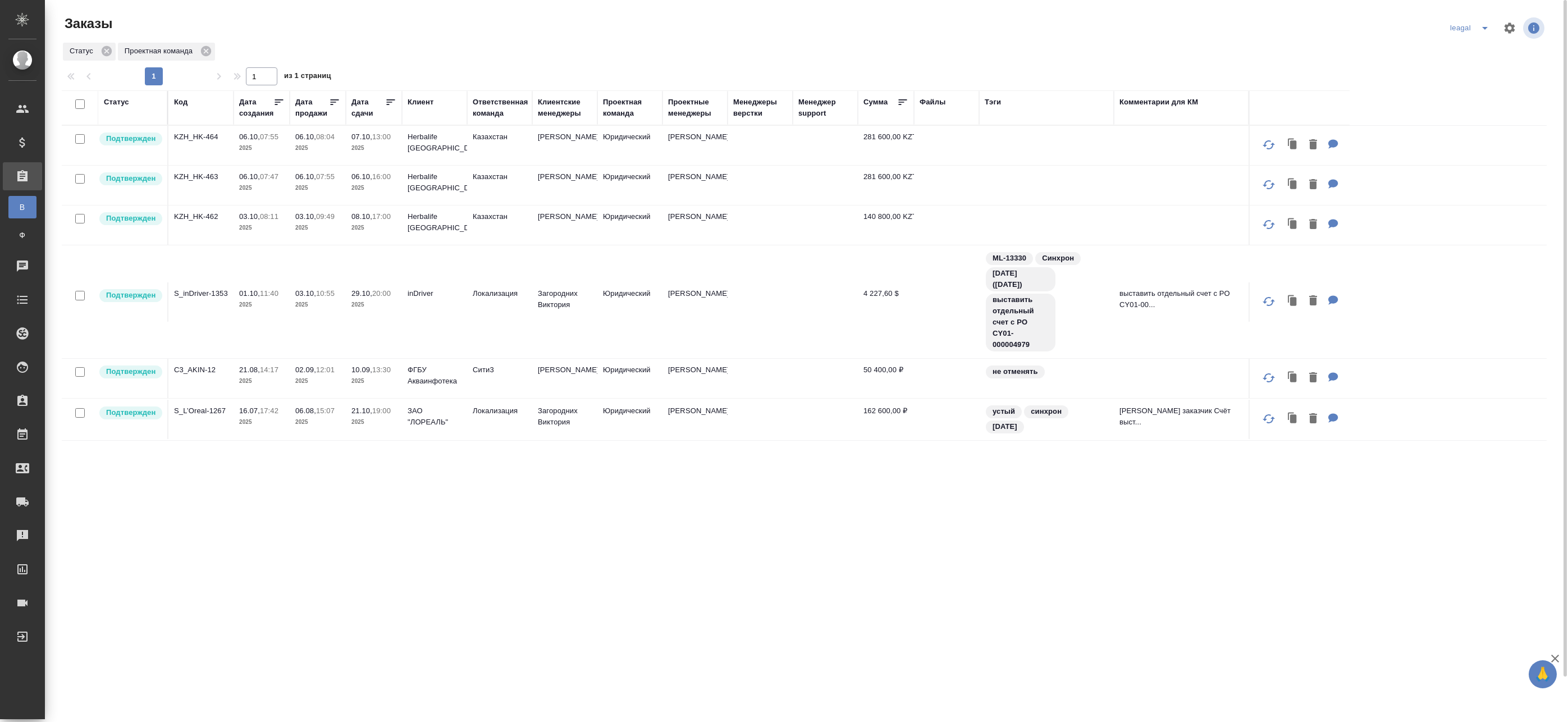
click at [1485, 28] on icon "split button" at bounding box center [1485, 28] width 5 height 3
click at [1475, 53] on li "[PERSON_NAME]" at bounding box center [1487, 51] width 80 height 18
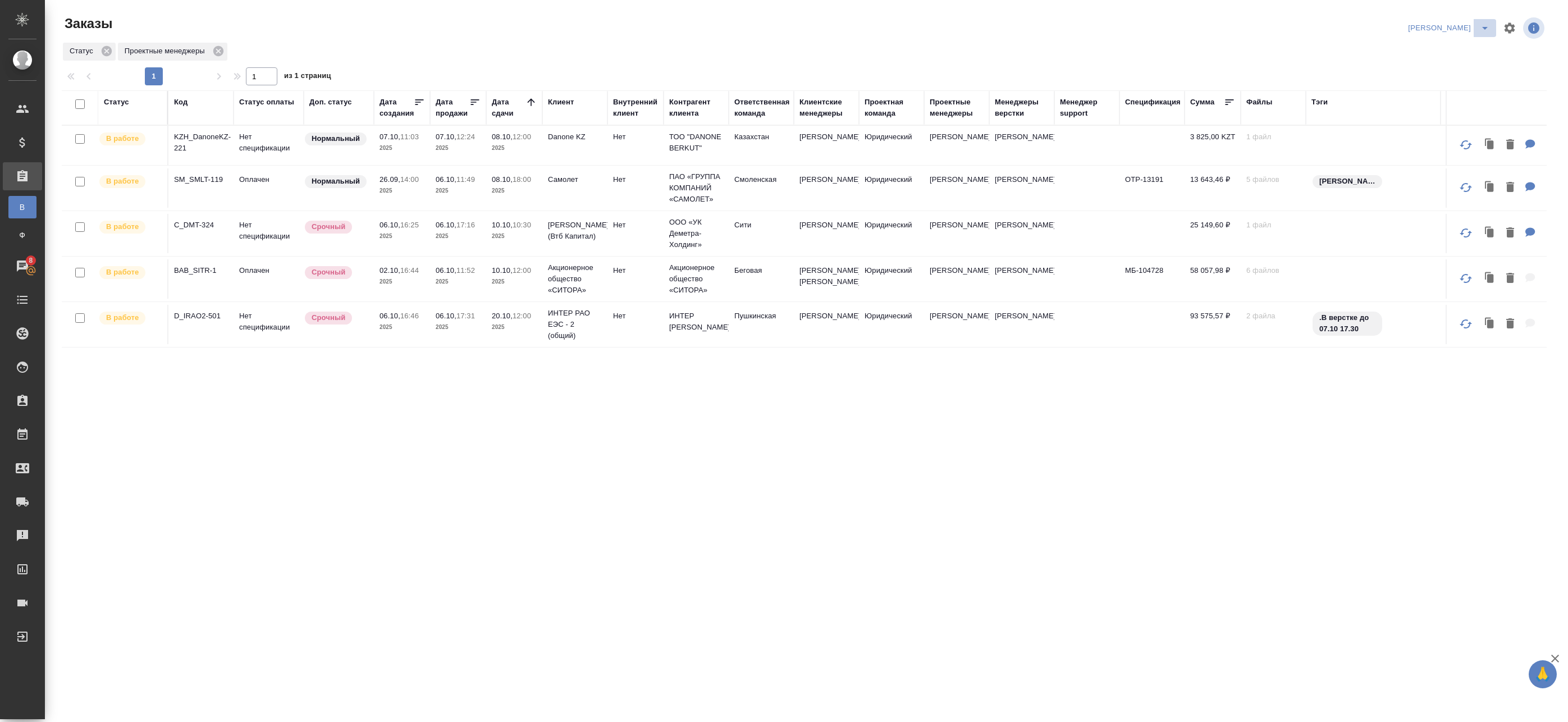
click at [1478, 28] on icon "split button" at bounding box center [1485, 28] width 13 height 13
click at [1461, 47] on li "leagal" at bounding box center [1463, 51] width 48 height 18
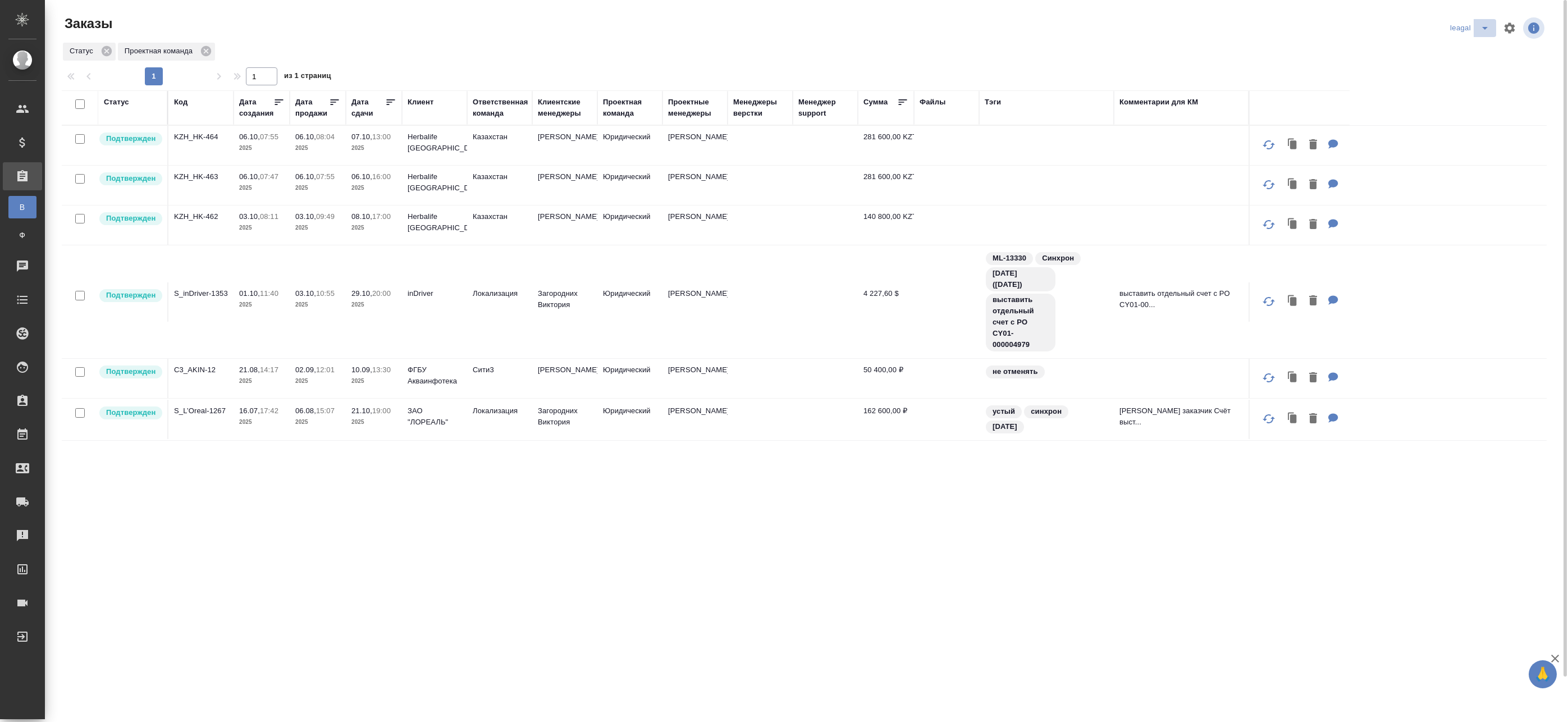
click at [1486, 26] on icon "split button" at bounding box center [1485, 28] width 13 height 13
click at [1476, 51] on li "[PERSON_NAME]" at bounding box center [1487, 51] width 80 height 18
